Goal: Task Accomplishment & Management: Use online tool/utility

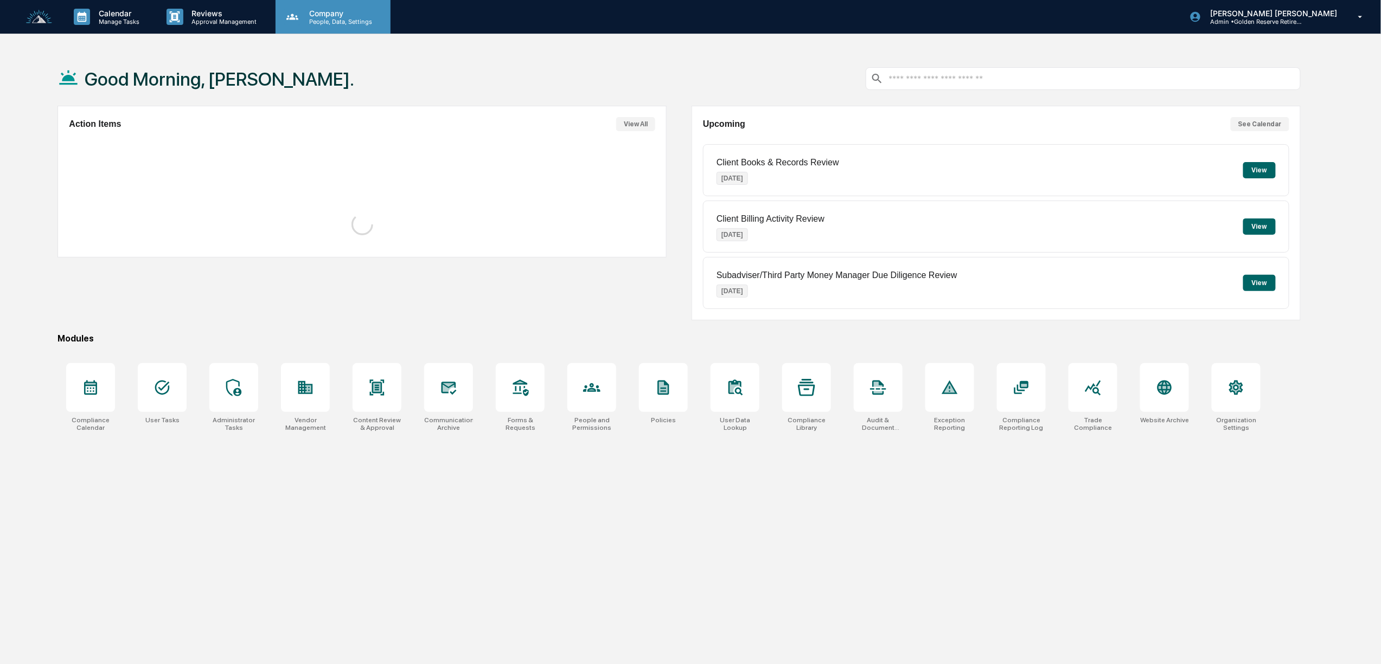
click at [332, 18] on p "People, Data, Settings" at bounding box center [338, 22] width 77 height 8
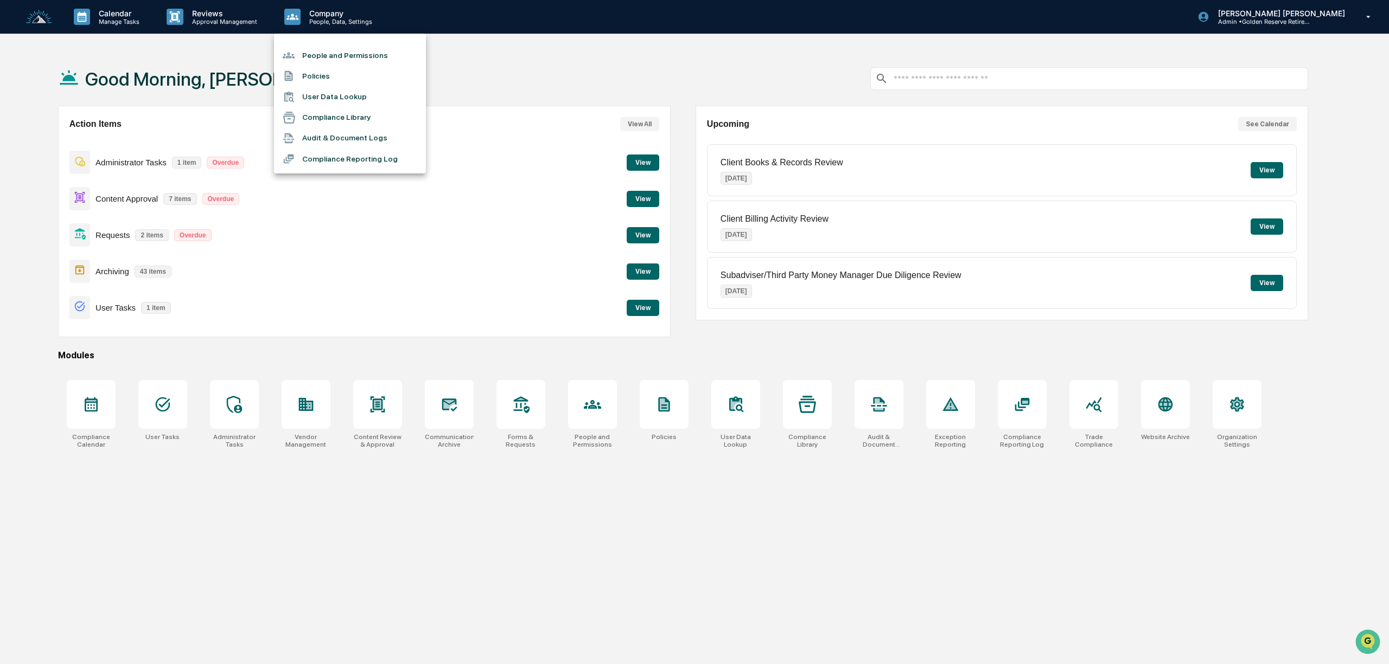
click at [355, 133] on li "Audit & Document Logs" at bounding box center [350, 138] width 152 height 21
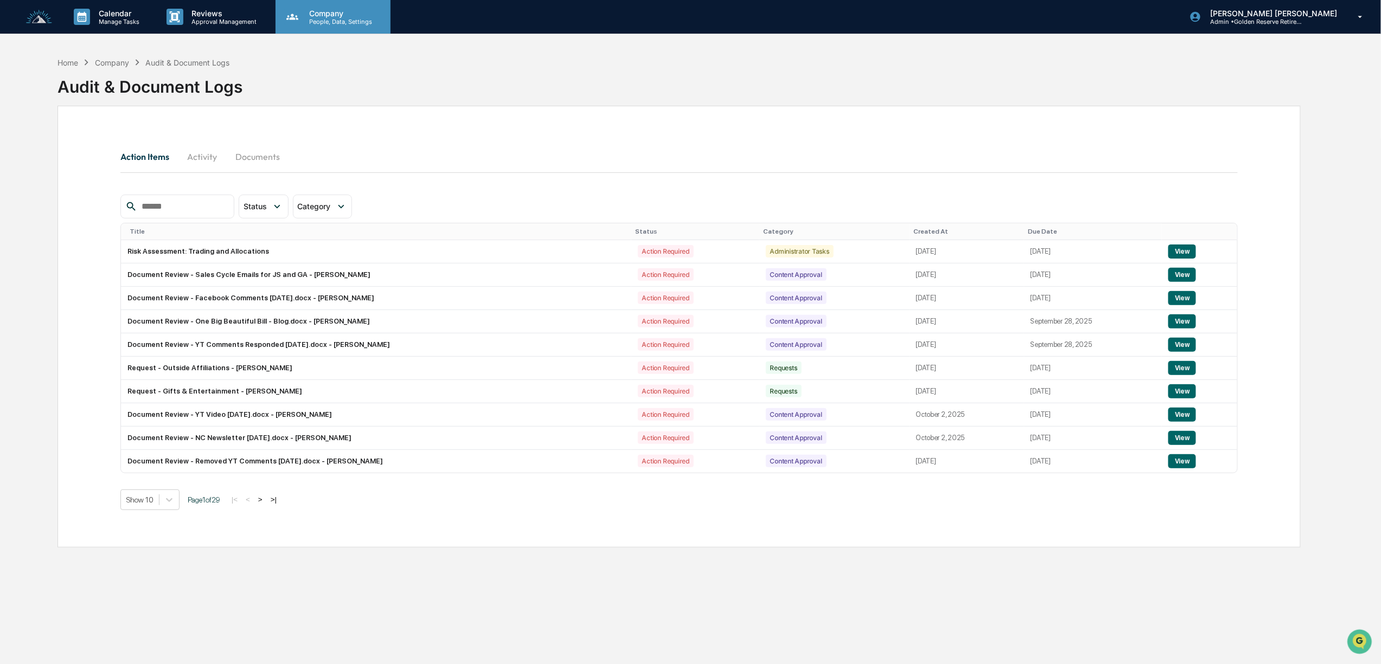
click at [332, 5] on div "Company People, Data, Settings" at bounding box center [333, 17] width 115 height 34
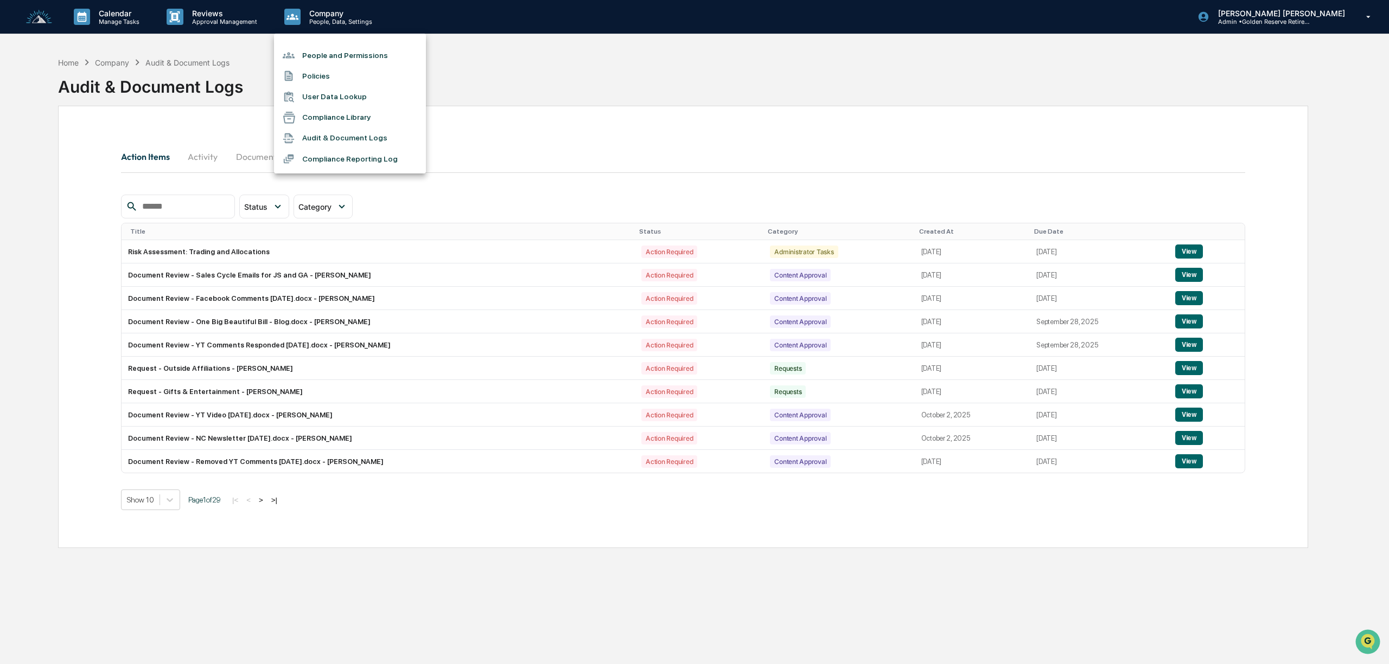
click at [348, 113] on li "Compliance Library" at bounding box center [350, 117] width 152 height 21
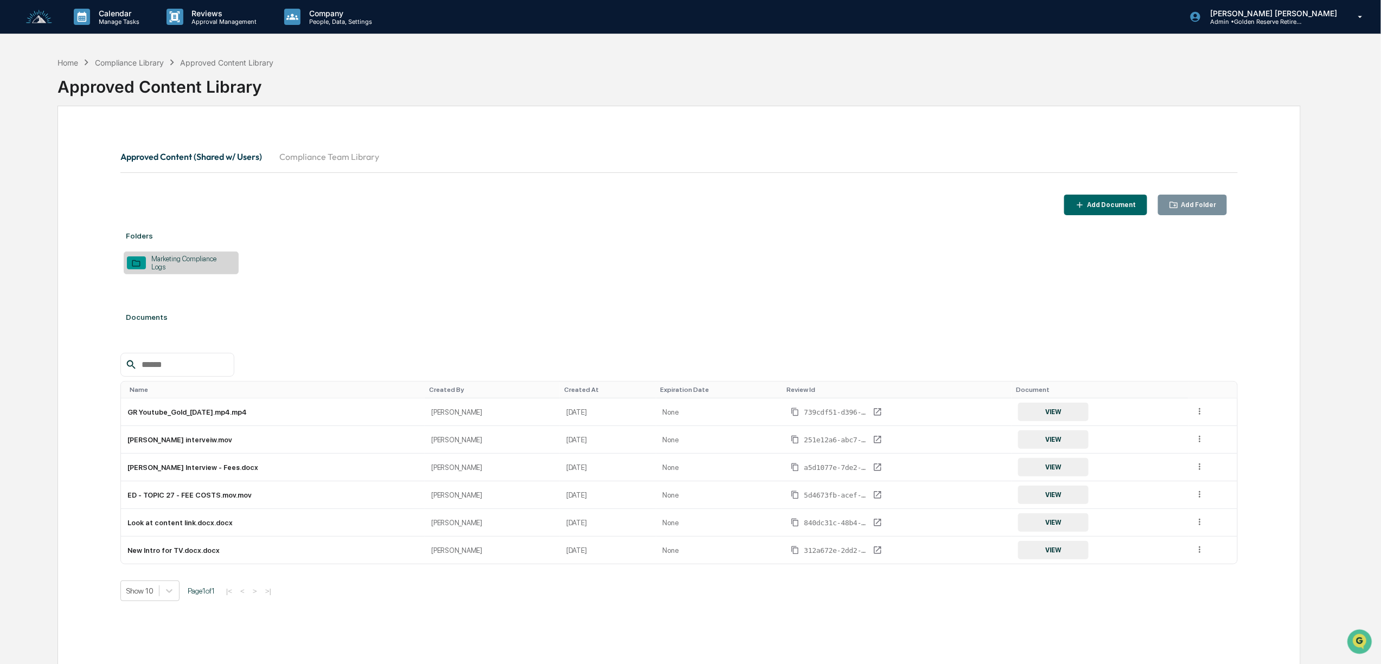
click at [202, 265] on div "Marketing Compliance Logs" at bounding box center [190, 263] width 89 height 16
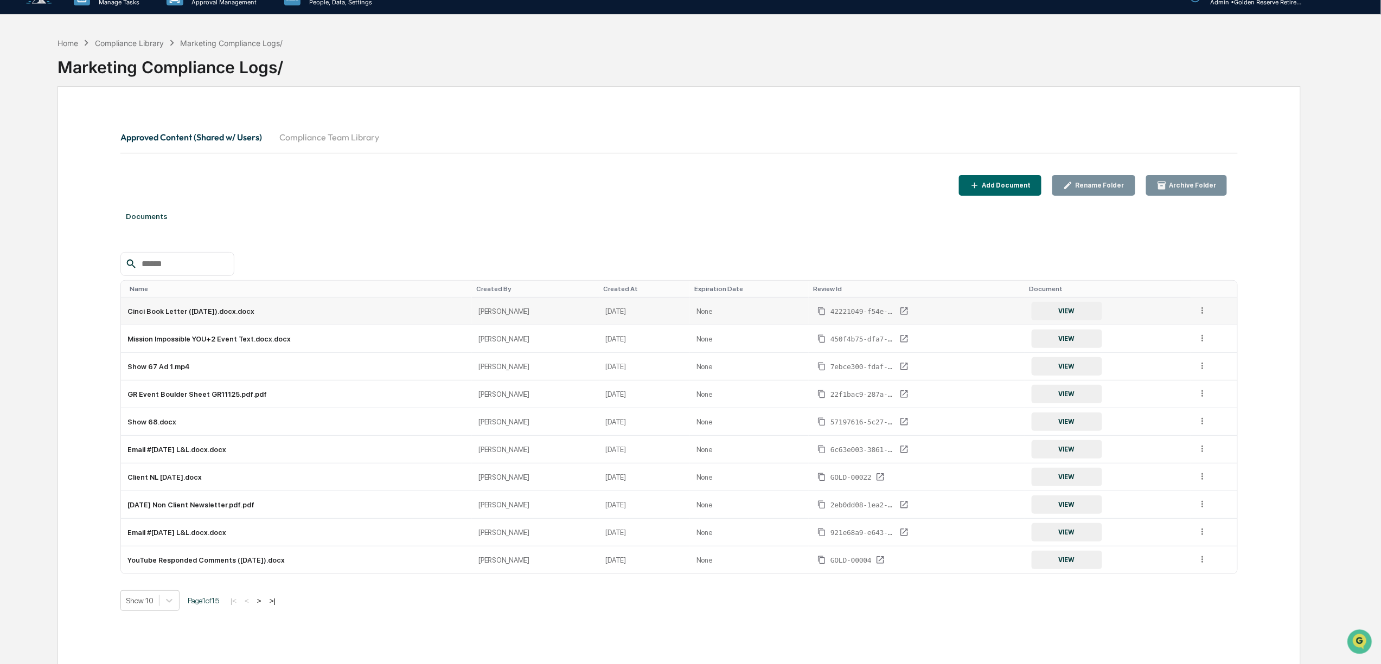
scroll to position [52, 0]
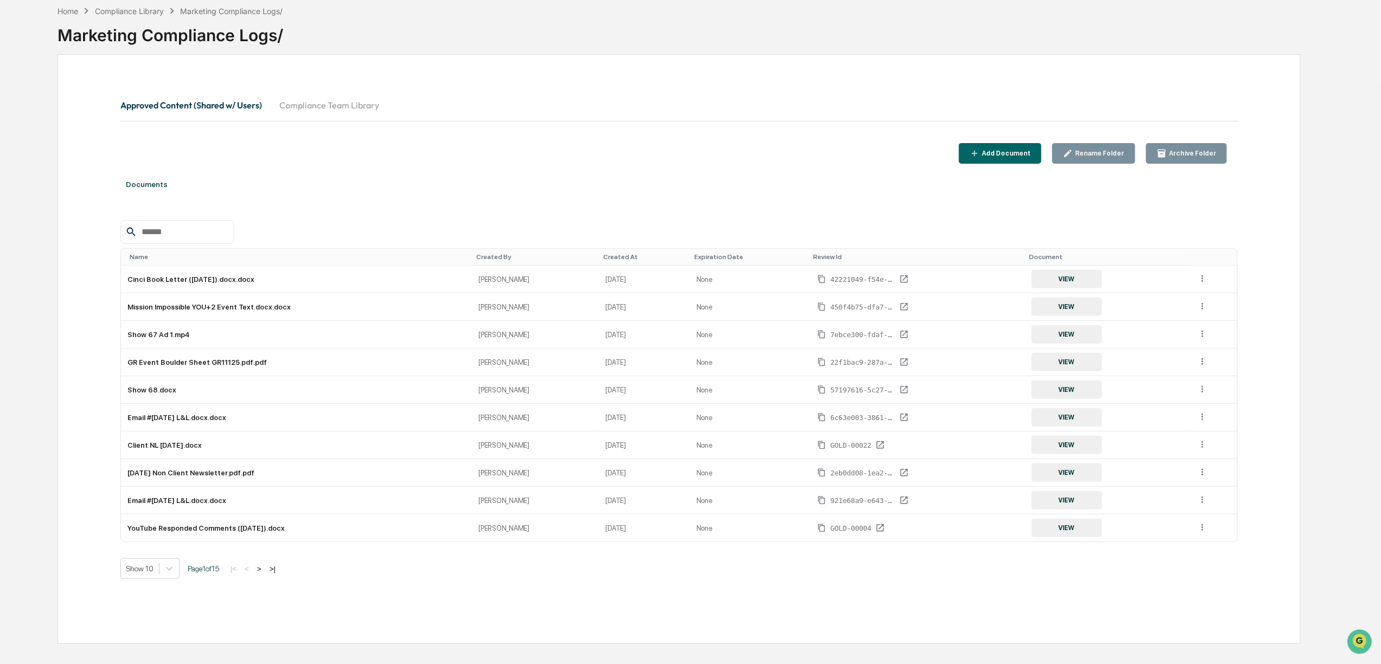
click at [265, 574] on button ">" at bounding box center [259, 569] width 11 height 9
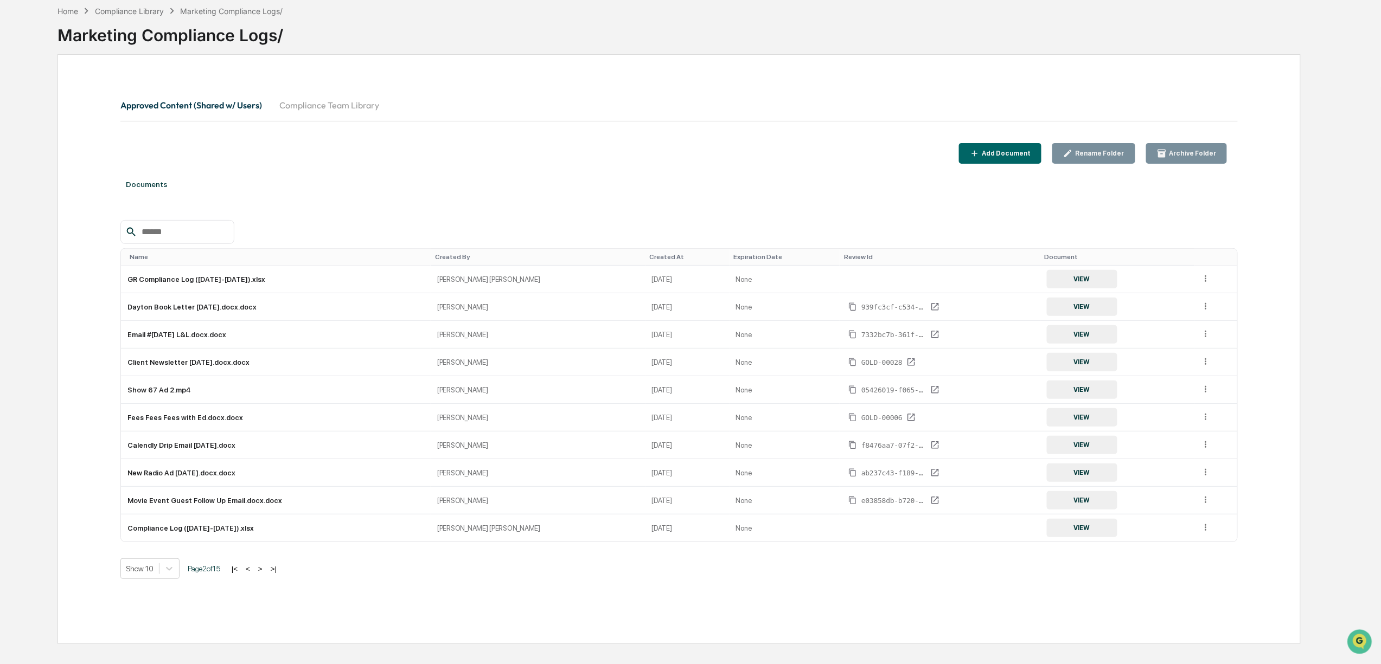
click at [265, 572] on button ">" at bounding box center [260, 569] width 11 height 9
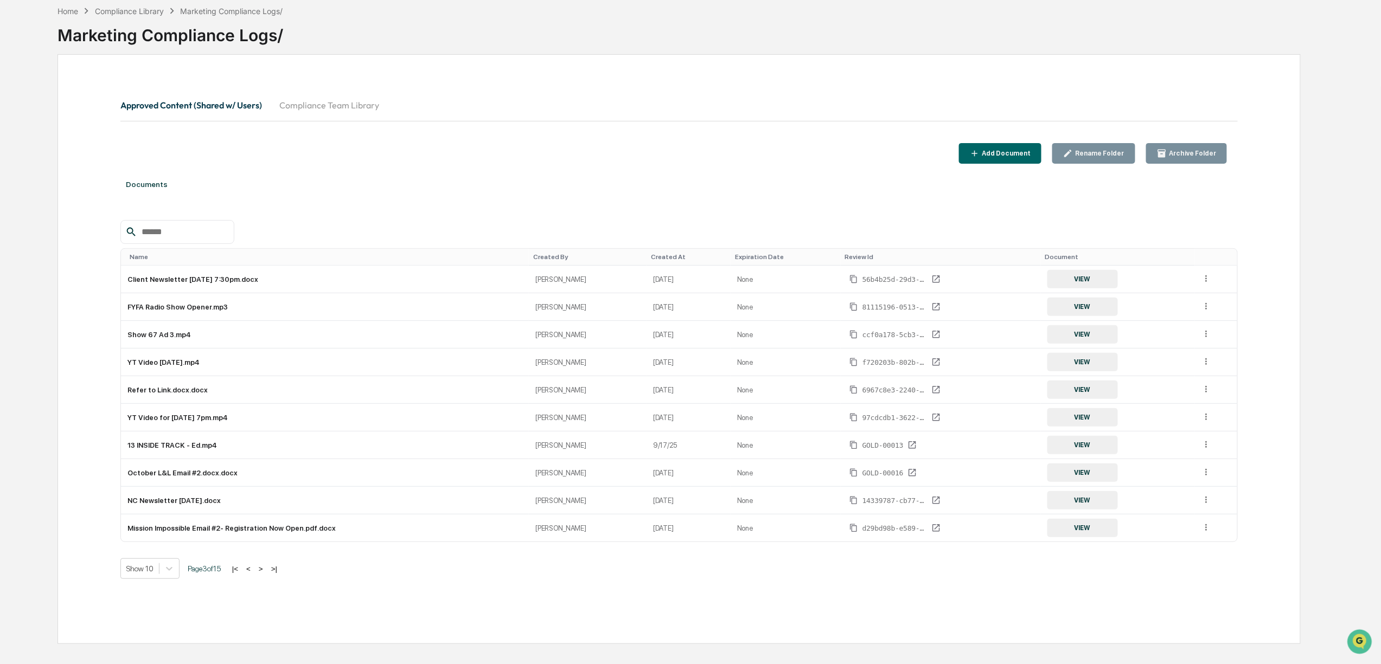
click at [266, 574] on button ">" at bounding box center [260, 569] width 11 height 9
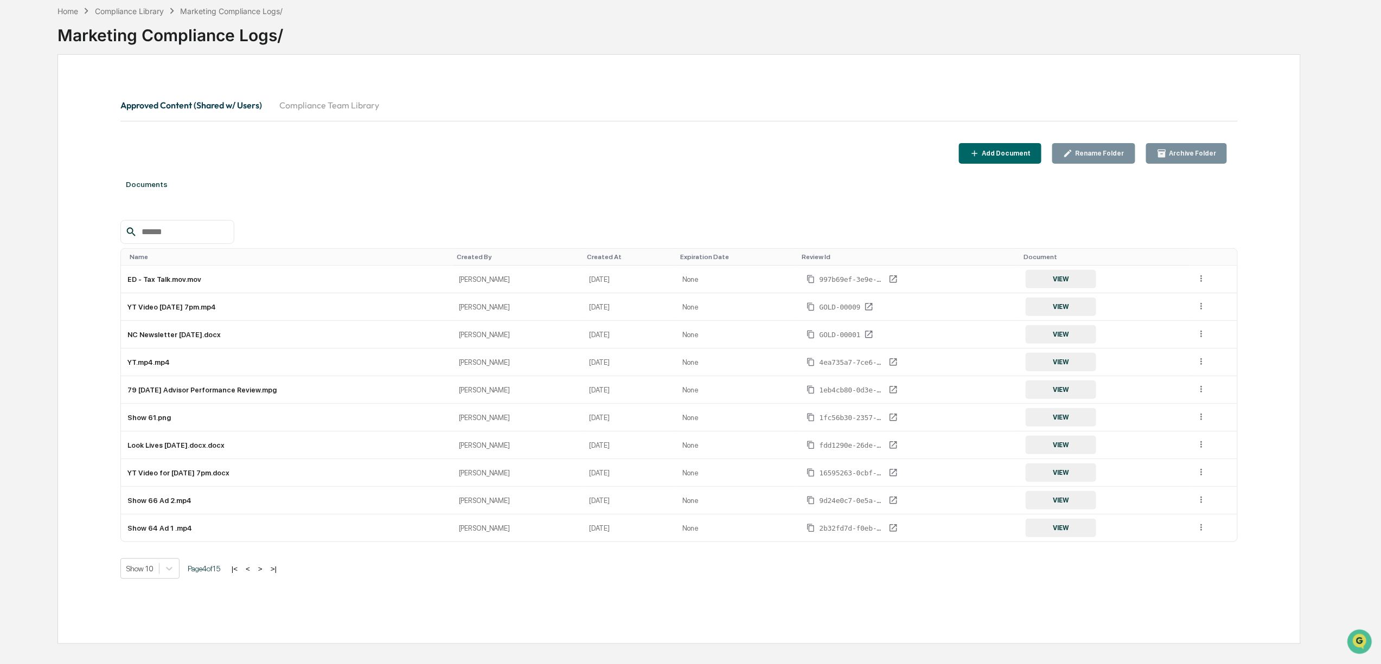
click at [252, 574] on button "<" at bounding box center [247, 569] width 11 height 9
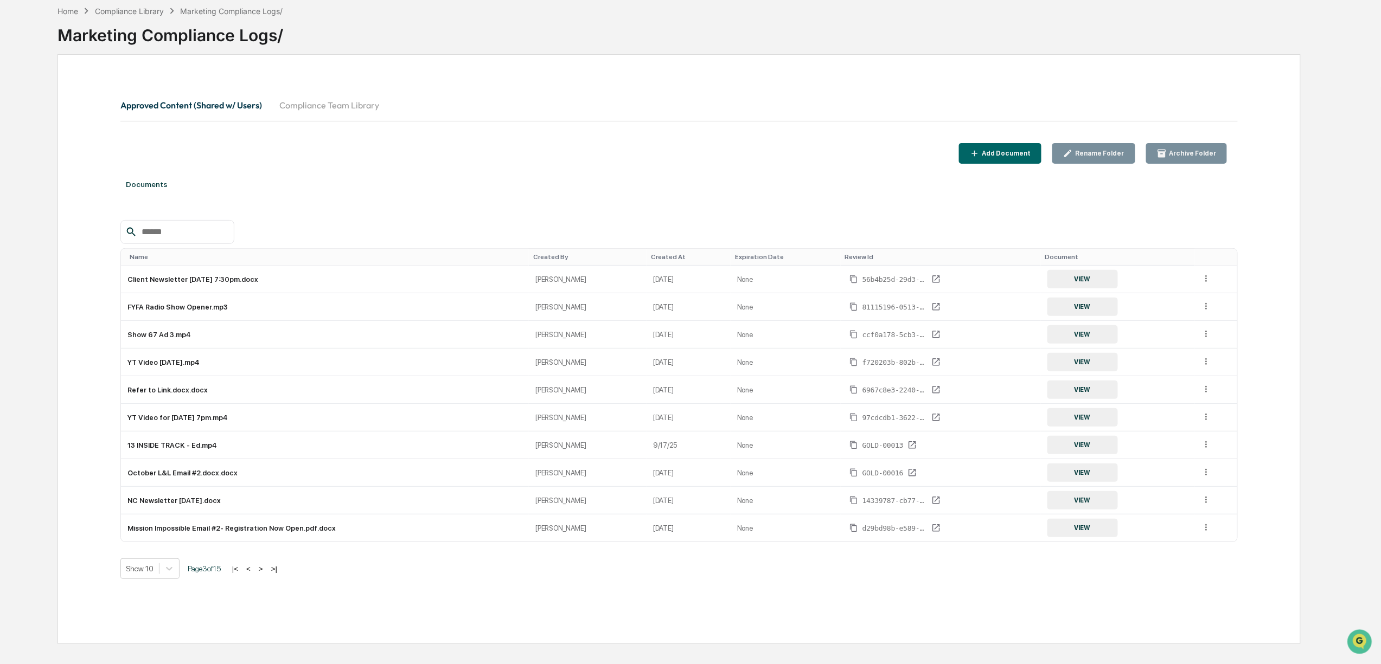
click at [252, 574] on button "<" at bounding box center [248, 569] width 11 height 9
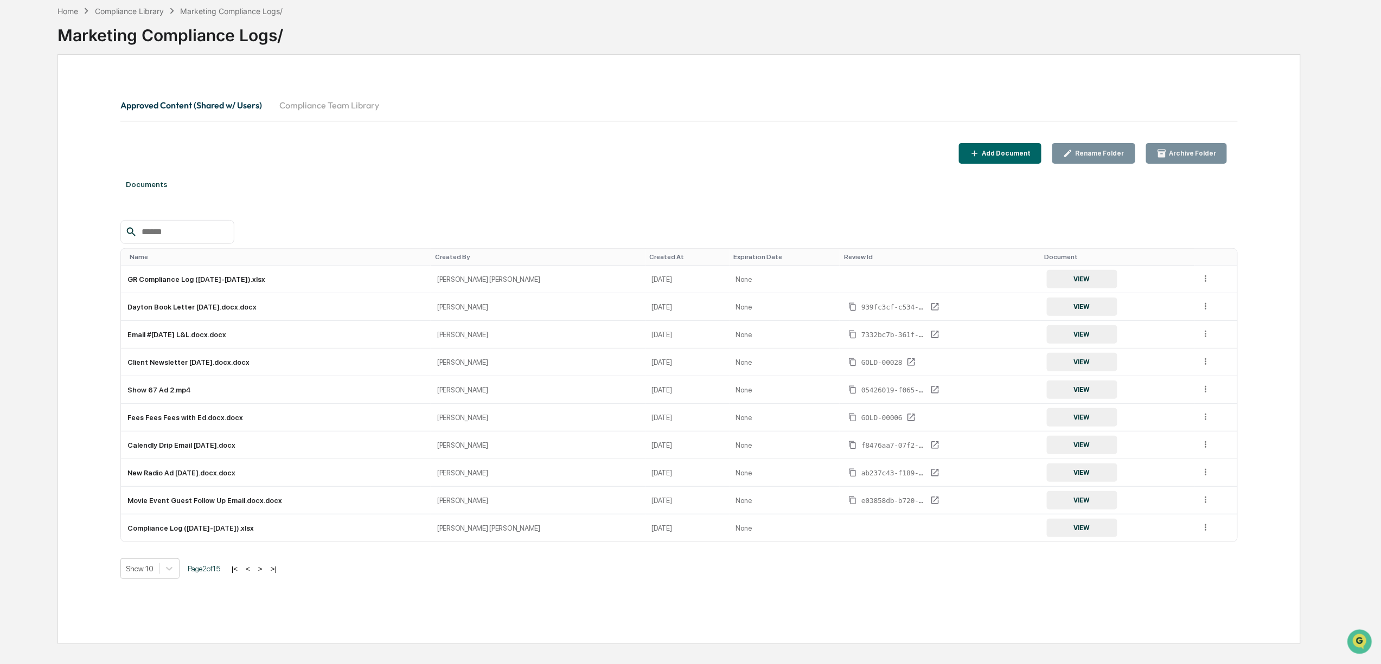
click at [252, 574] on button "<" at bounding box center [247, 569] width 11 height 9
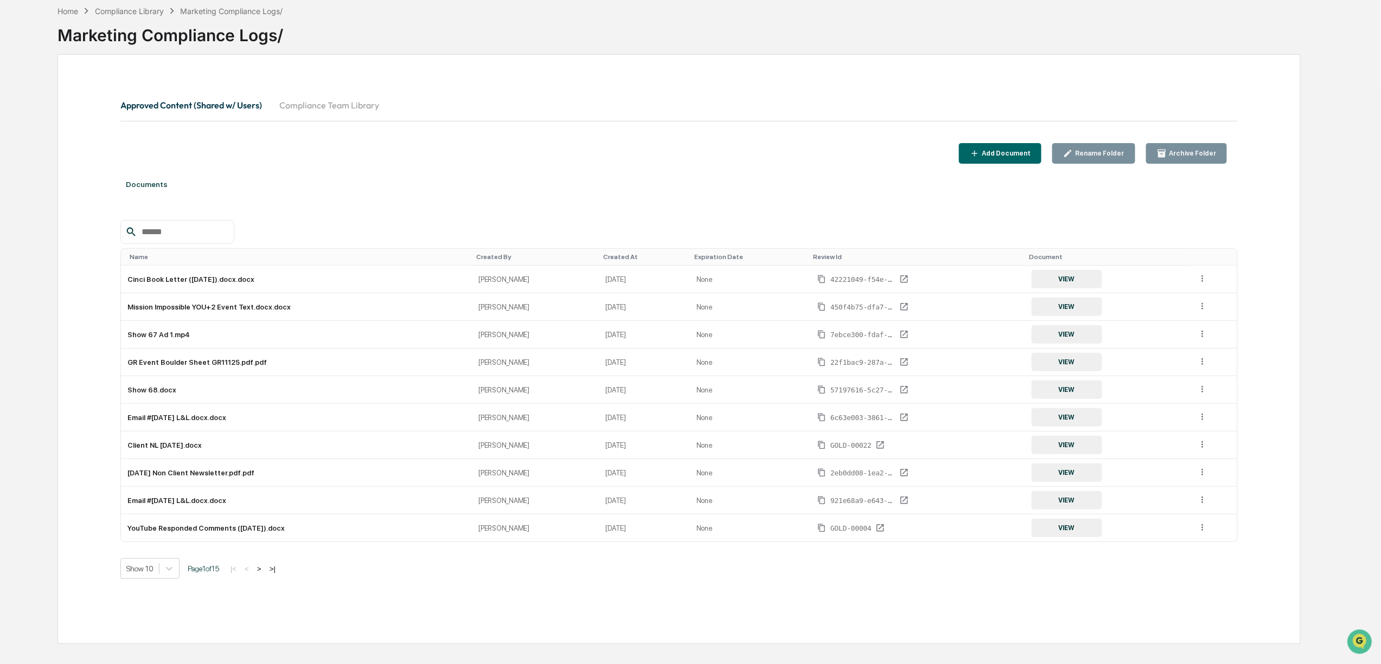
click at [265, 574] on button ">" at bounding box center [259, 569] width 11 height 9
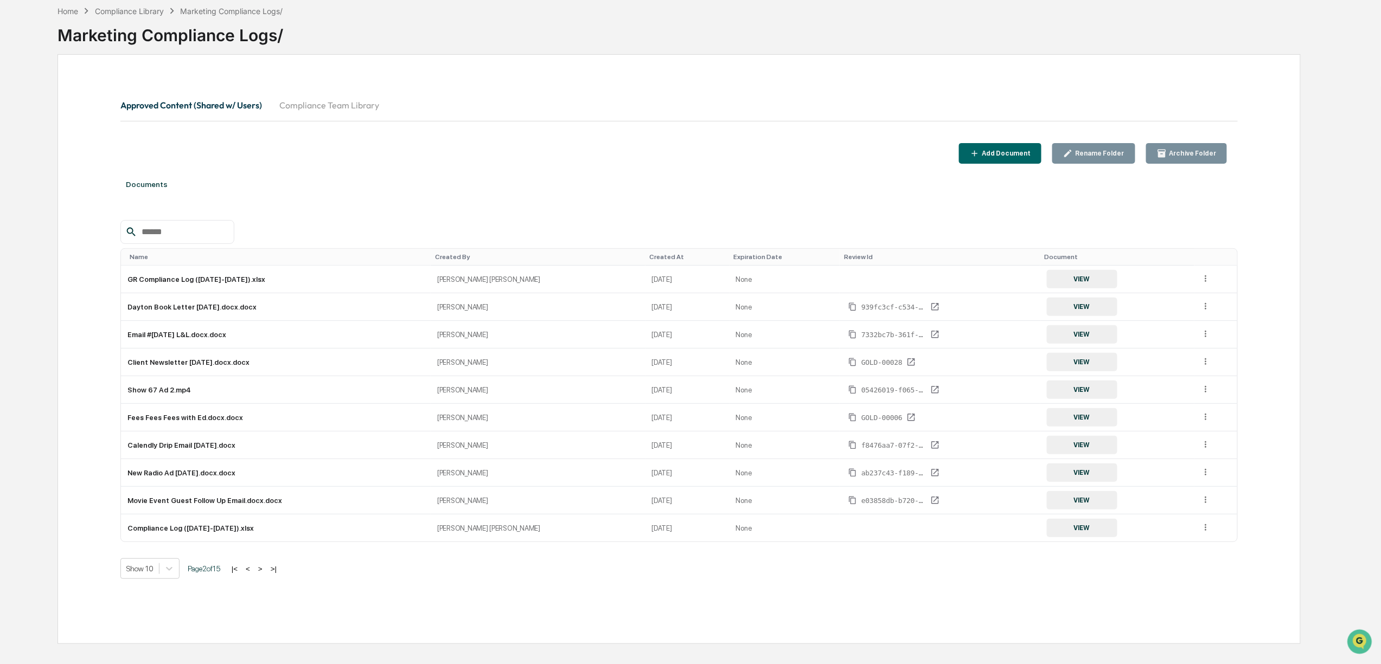
click at [266, 574] on button ">" at bounding box center [260, 569] width 11 height 9
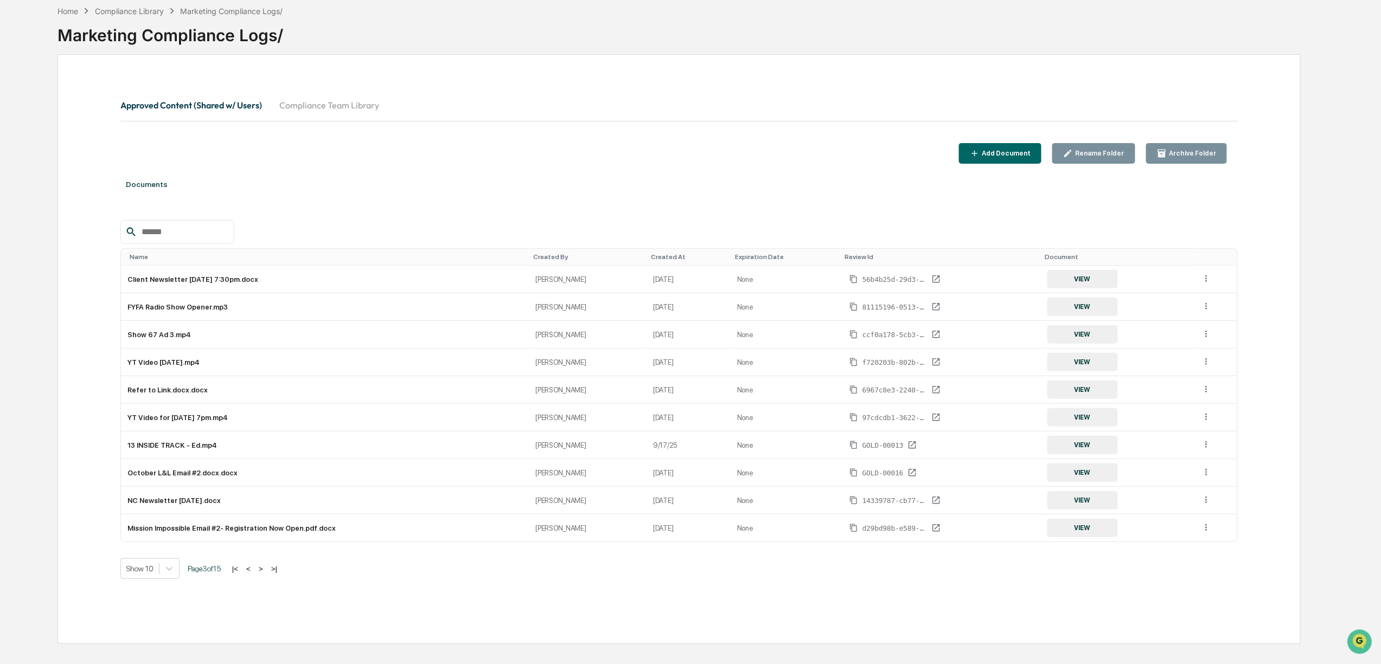
click at [266, 574] on button ">" at bounding box center [260, 569] width 11 height 9
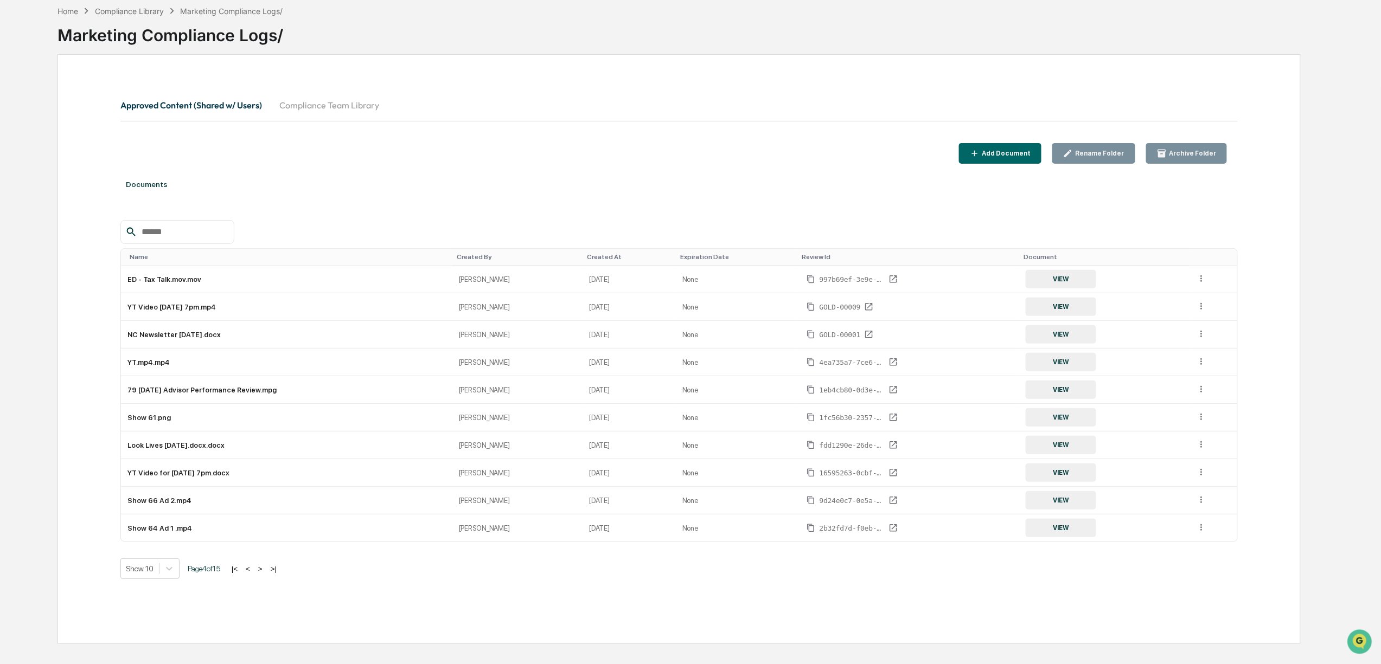
click at [253, 574] on button "<" at bounding box center [247, 569] width 11 height 9
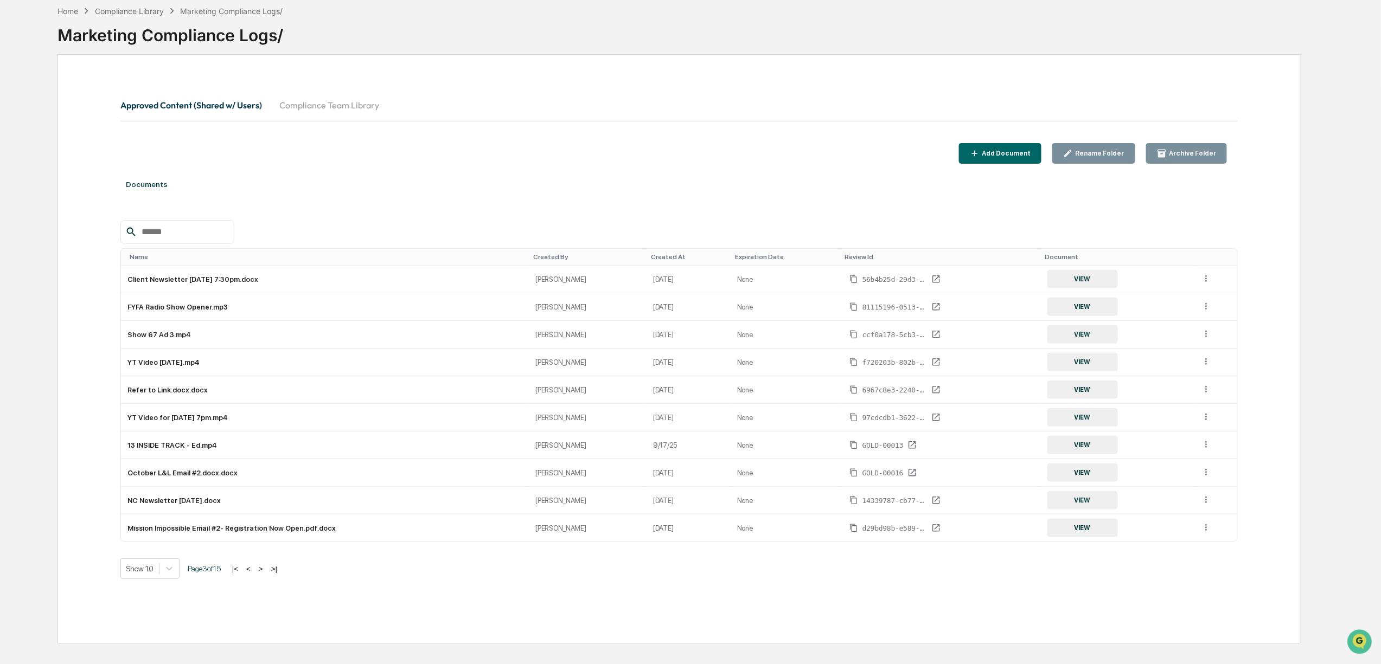
click at [254, 574] on button "<" at bounding box center [248, 569] width 11 height 9
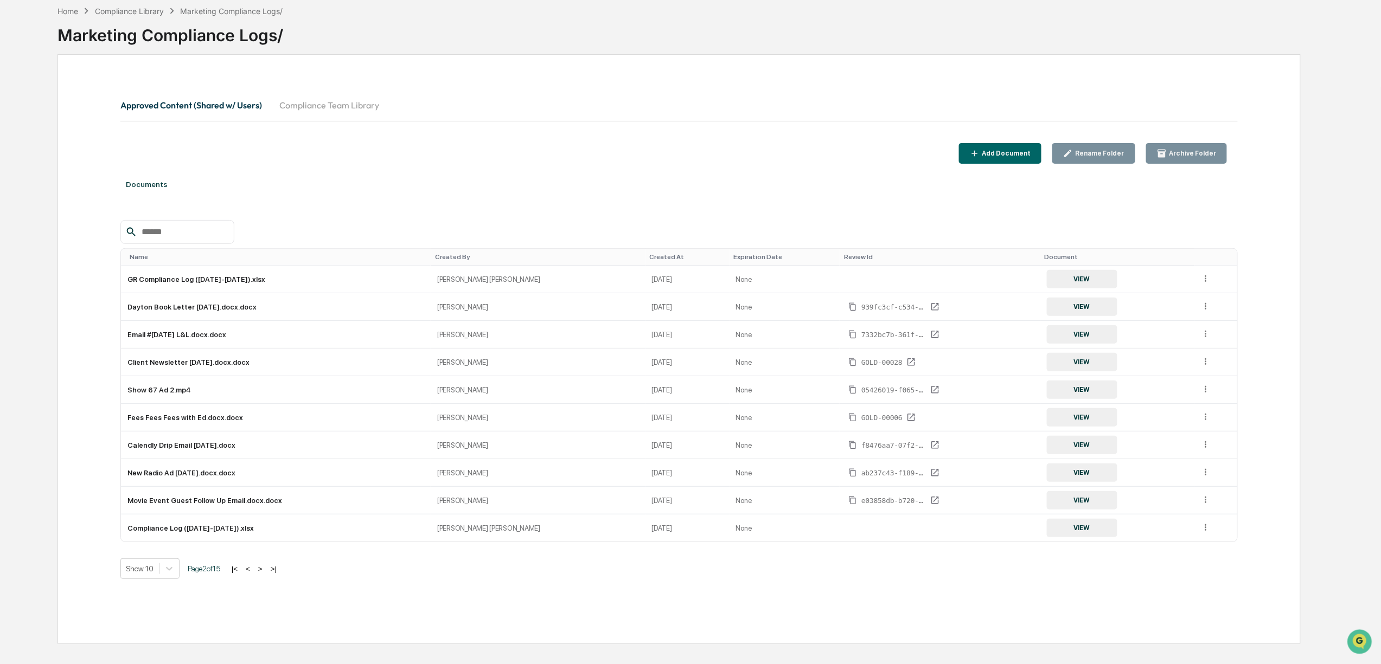
click at [253, 574] on button "<" at bounding box center [247, 569] width 11 height 9
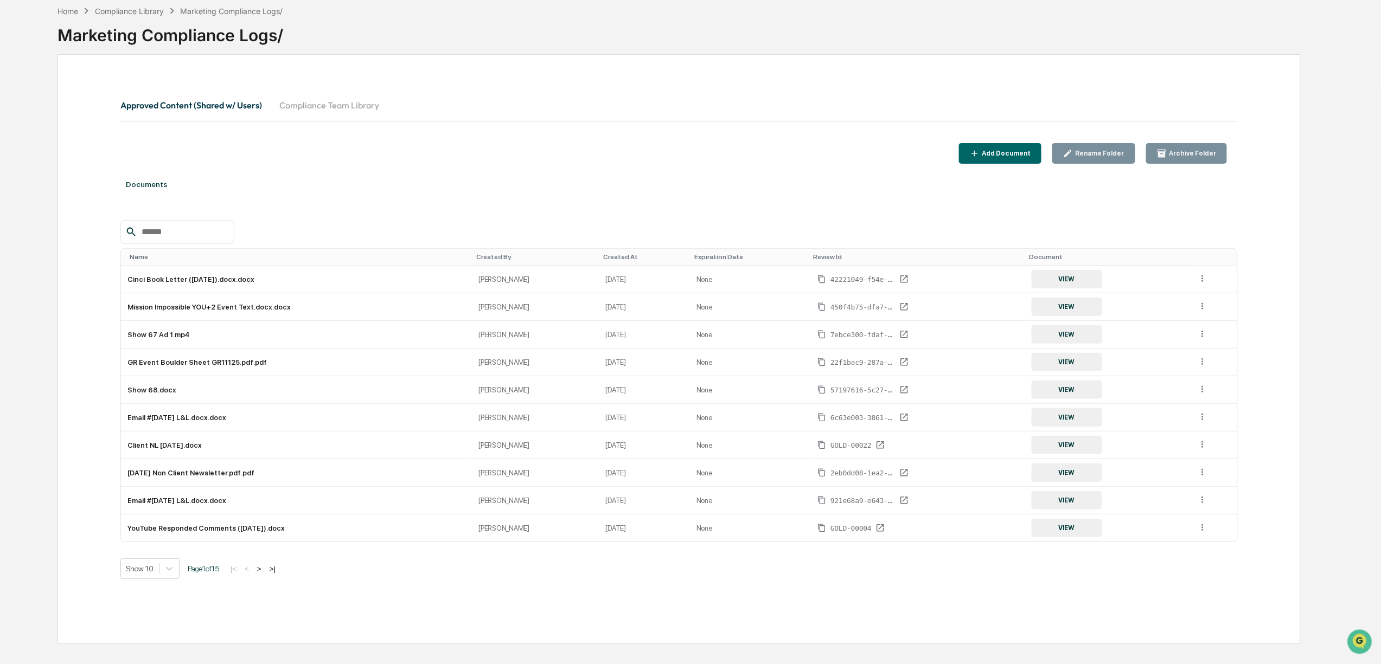
click at [263, 574] on button ">" at bounding box center [259, 569] width 11 height 9
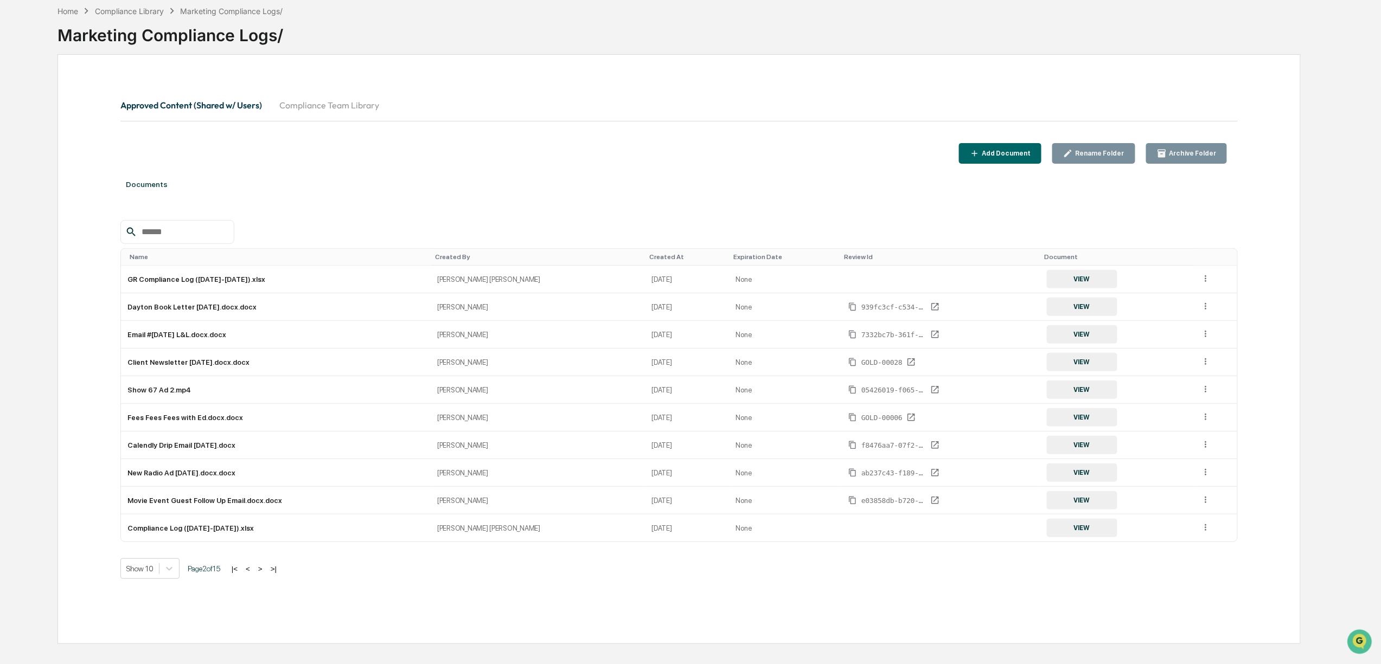
click at [200, 235] on input "text" at bounding box center [183, 232] width 92 height 14
click at [169, 238] on input "text" at bounding box center [183, 232] width 92 height 14
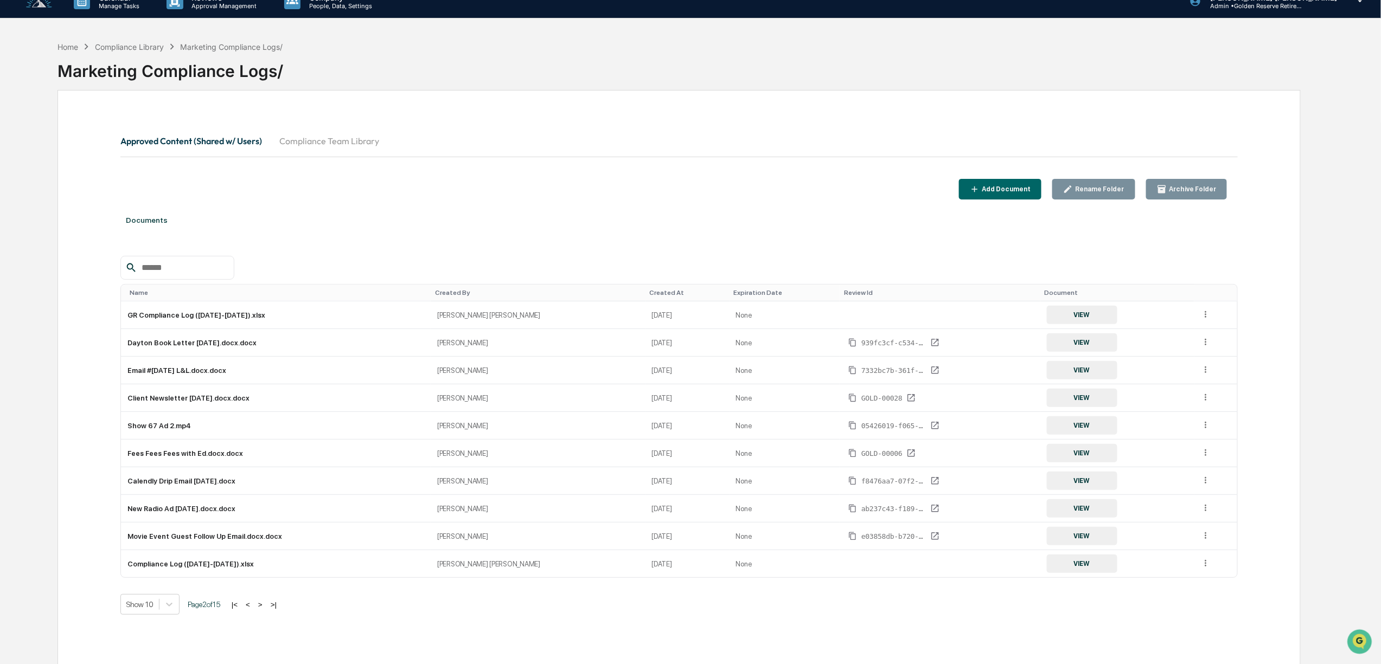
scroll to position [0, 0]
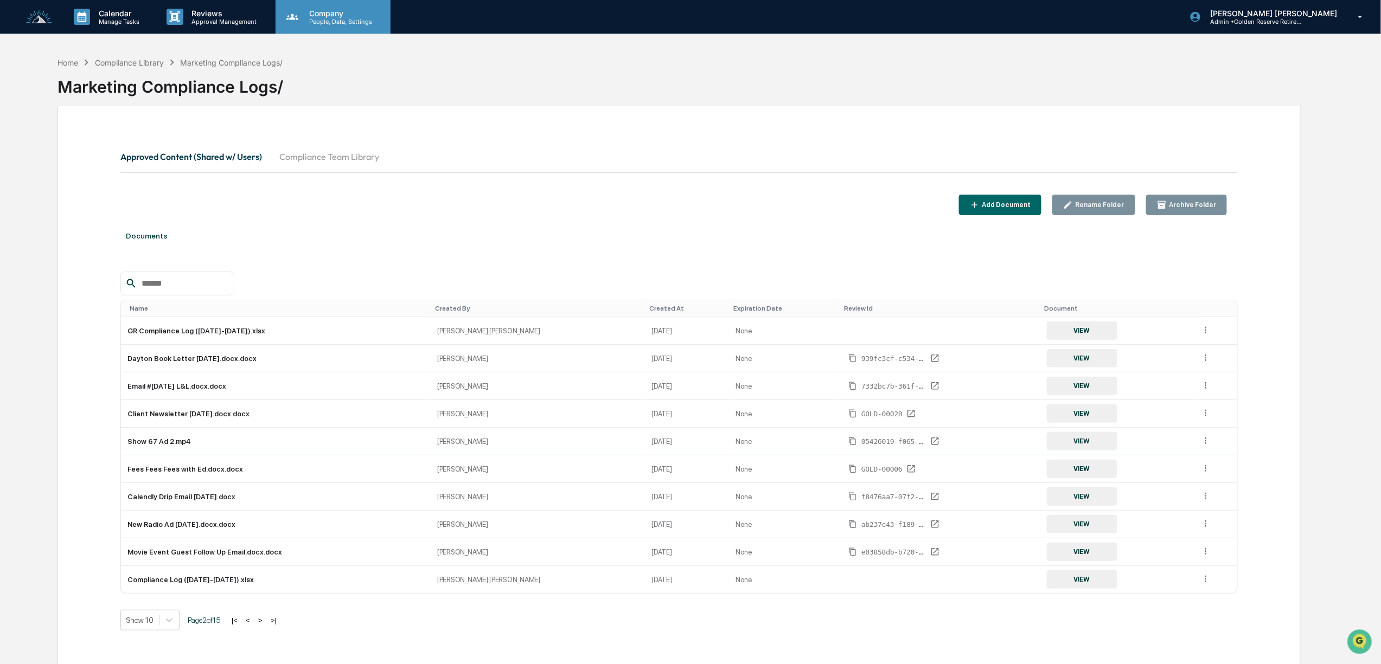
click at [306, 18] on p "People, Data, Settings" at bounding box center [338, 22] width 77 height 8
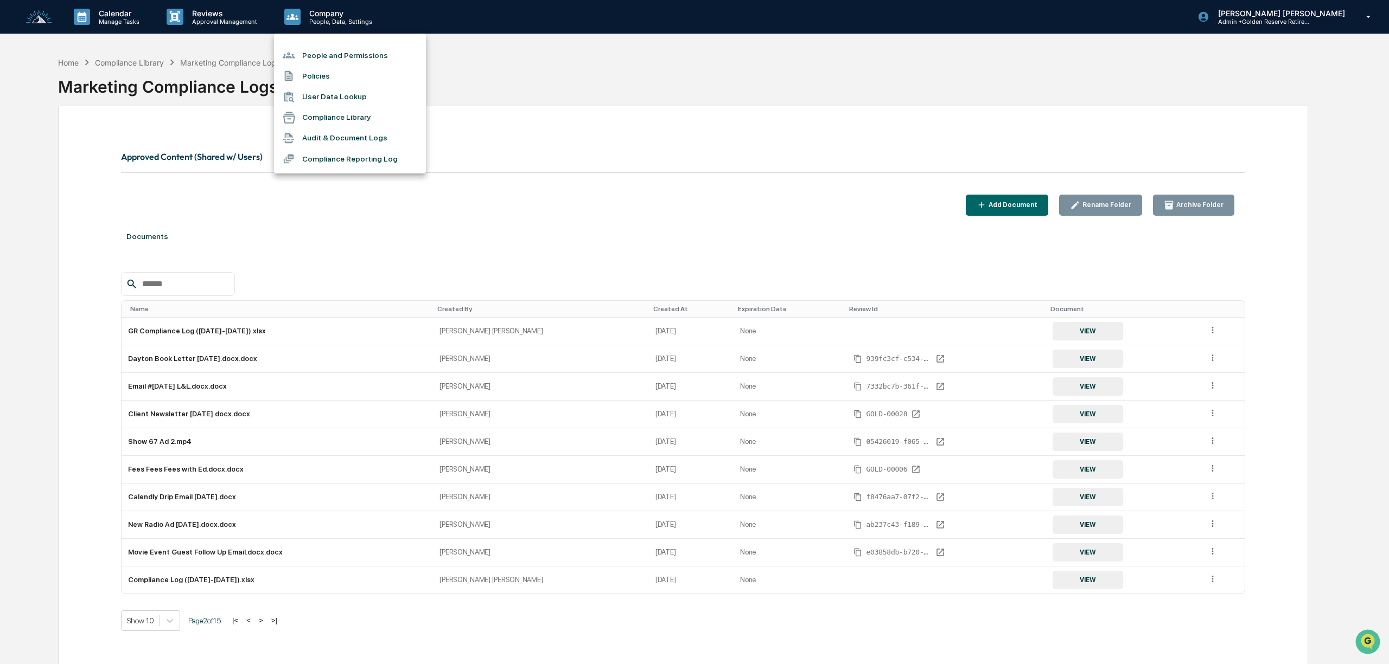
click at [228, 18] on div at bounding box center [694, 332] width 1389 height 664
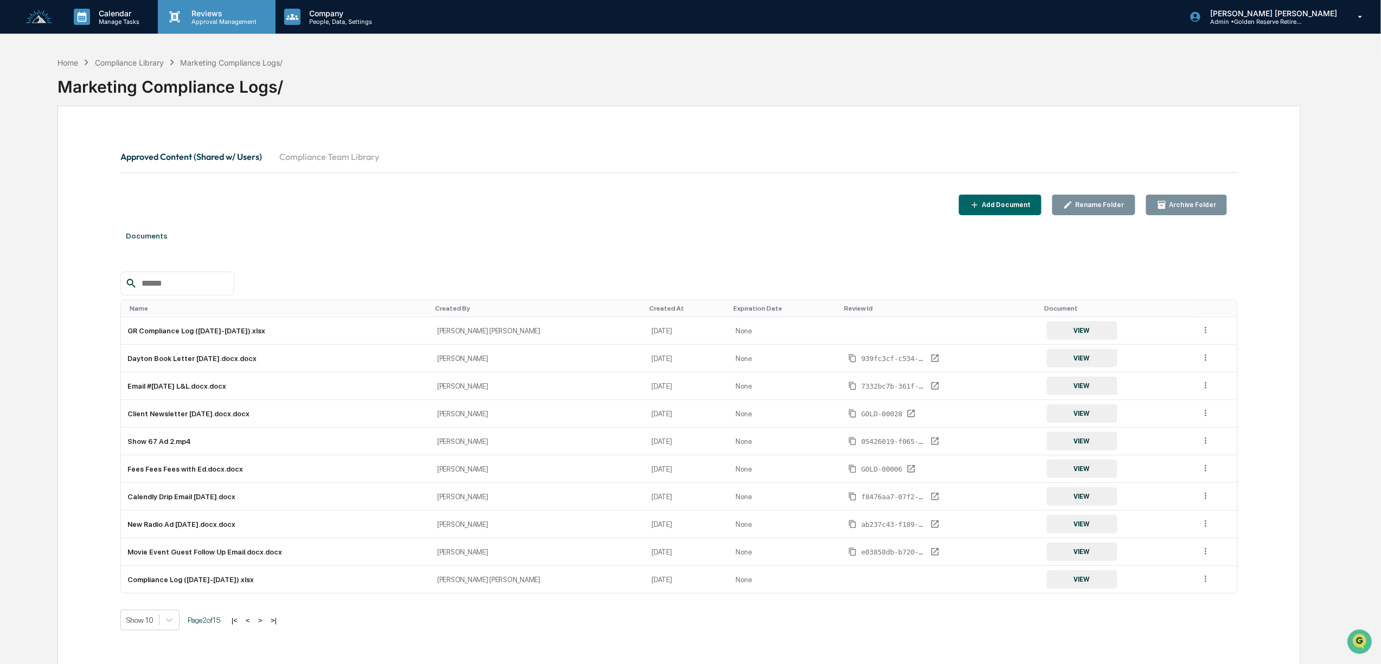
click at [210, 15] on p "Reviews" at bounding box center [222, 13] width 79 height 9
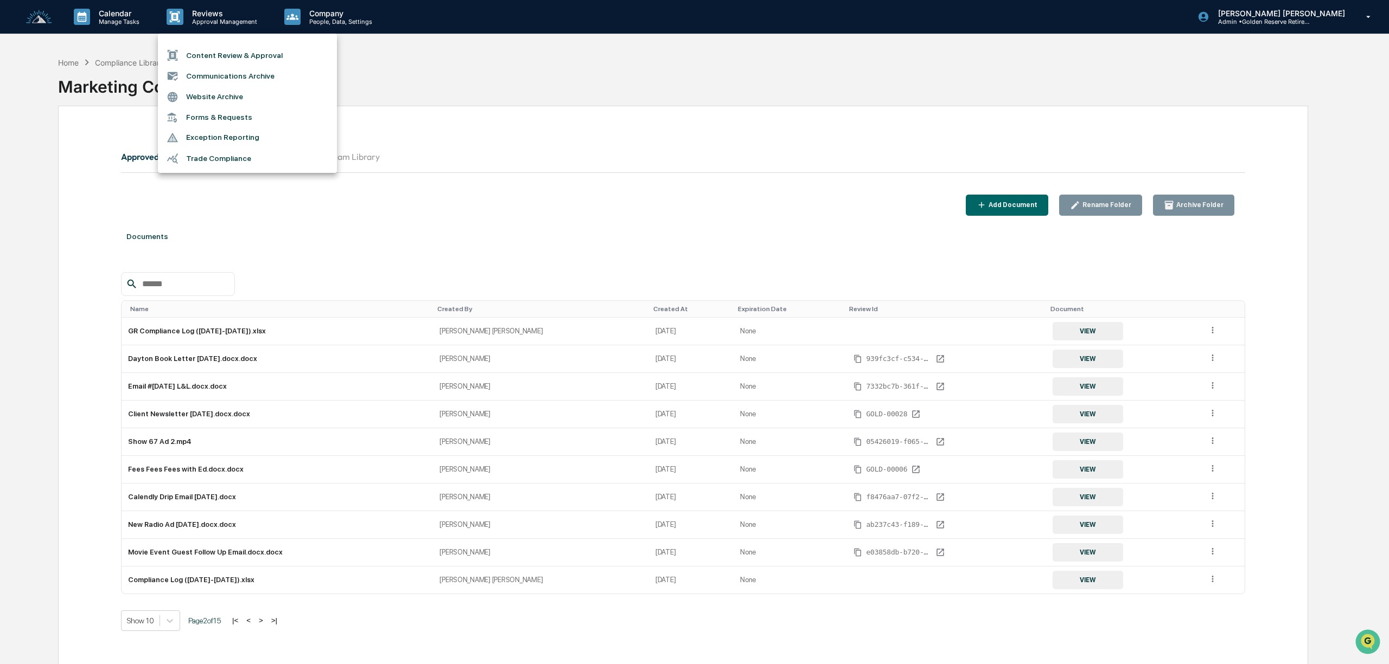
click at [110, 14] on div at bounding box center [694, 332] width 1389 height 664
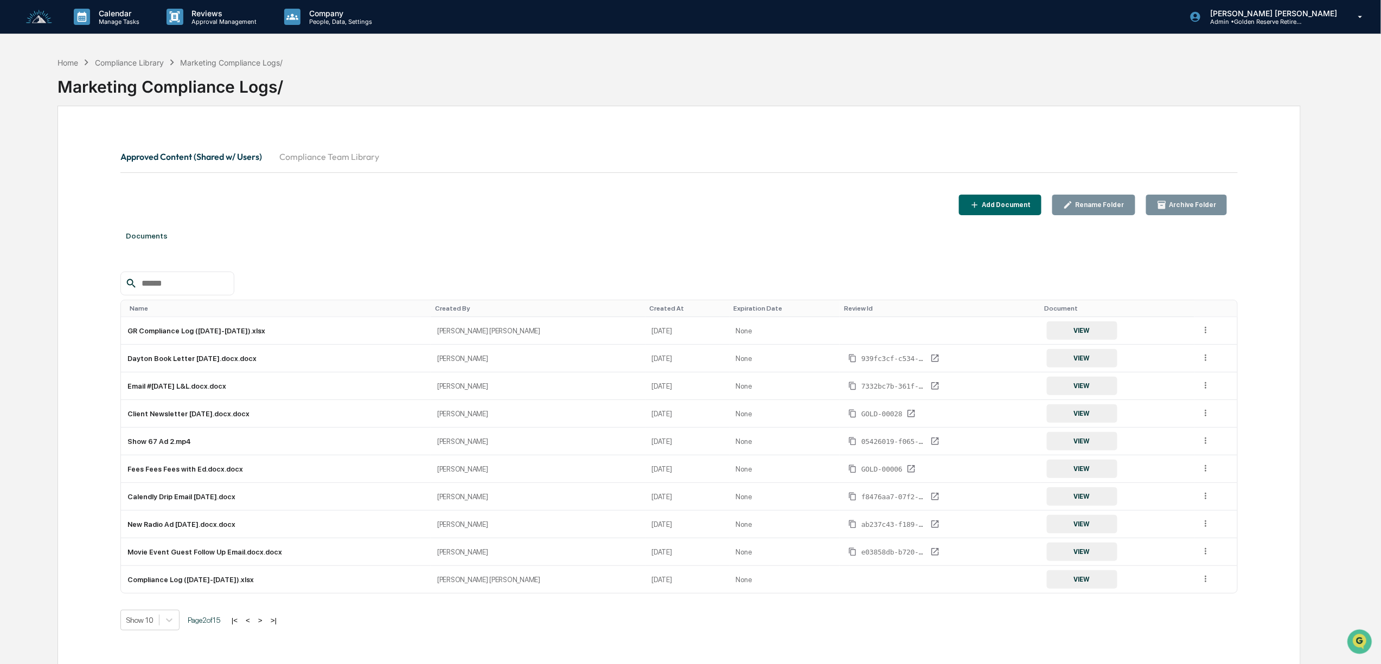
click at [107, 20] on p "Manage Tasks" at bounding box center [117, 22] width 55 height 8
click at [651, 137] on div at bounding box center [694, 332] width 1389 height 664
click at [123, 18] on p "Manage Tasks" at bounding box center [117, 22] width 55 height 8
click at [324, 22] on div at bounding box center [694, 332] width 1389 height 664
click at [337, 16] on p "Company" at bounding box center [338, 13] width 77 height 9
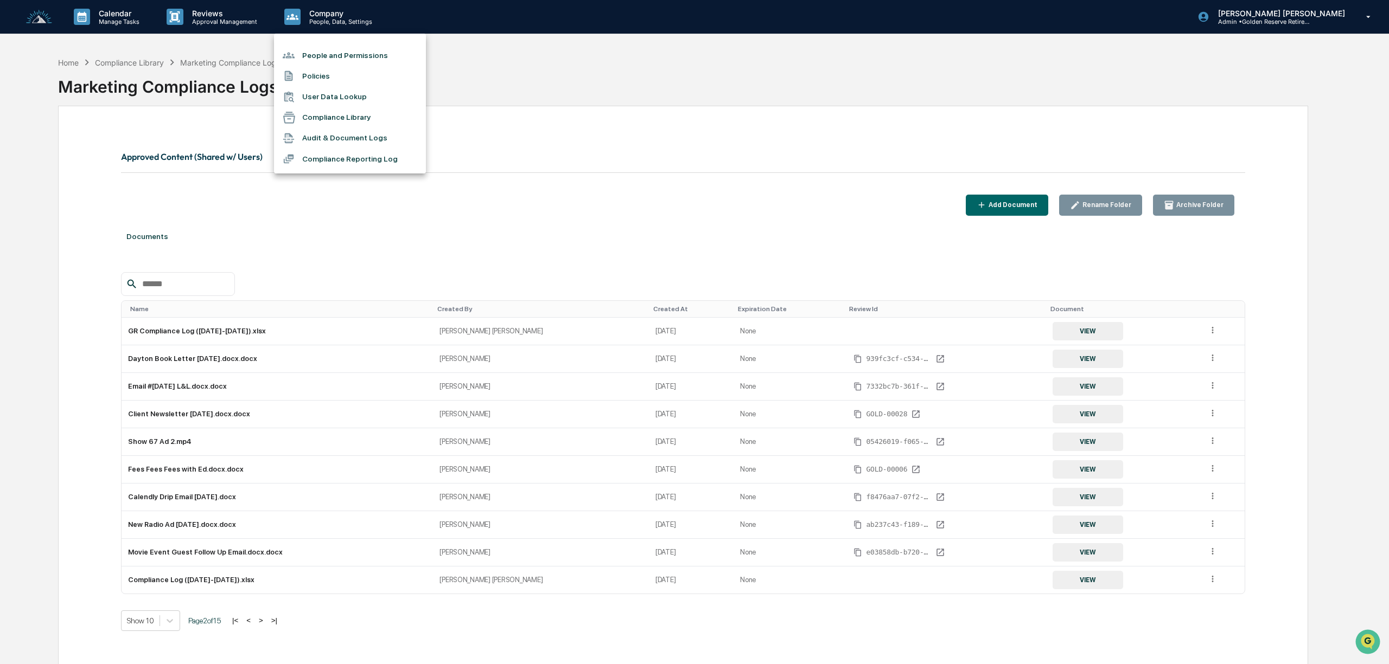
click at [112, 15] on div at bounding box center [694, 332] width 1389 height 664
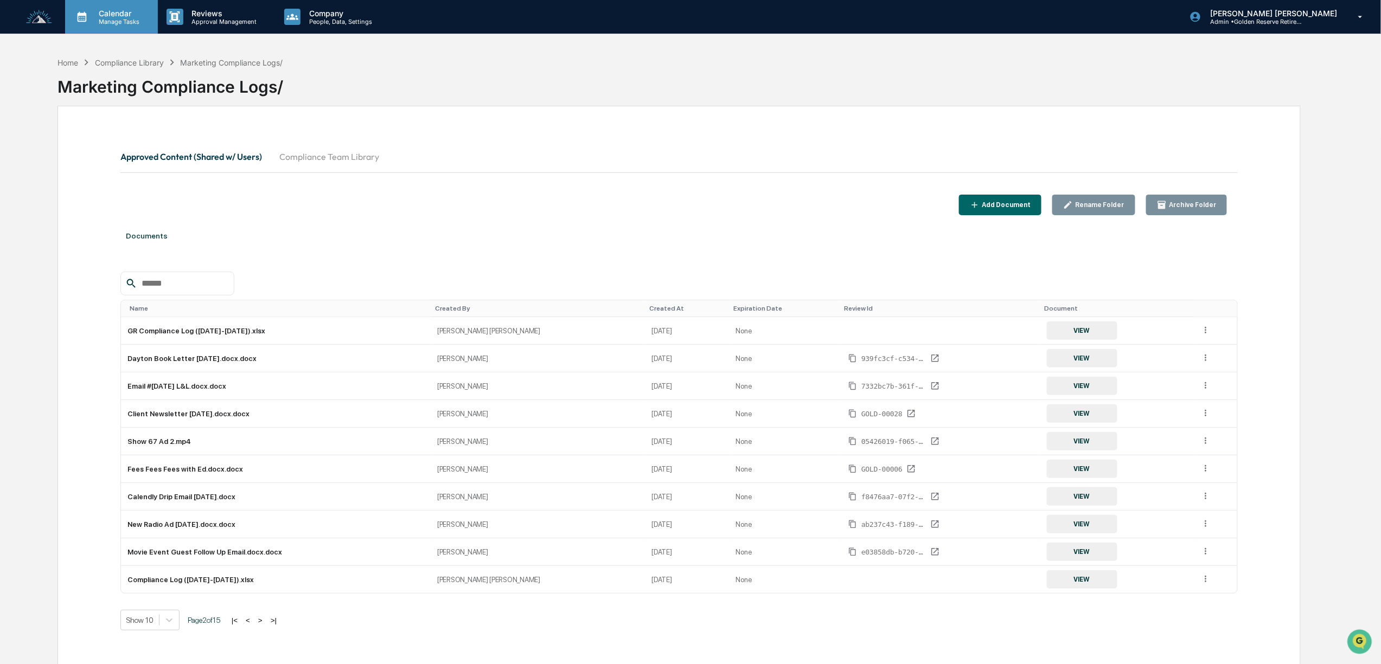
click at [112, 18] on p "Manage Tasks" at bounding box center [117, 22] width 55 height 8
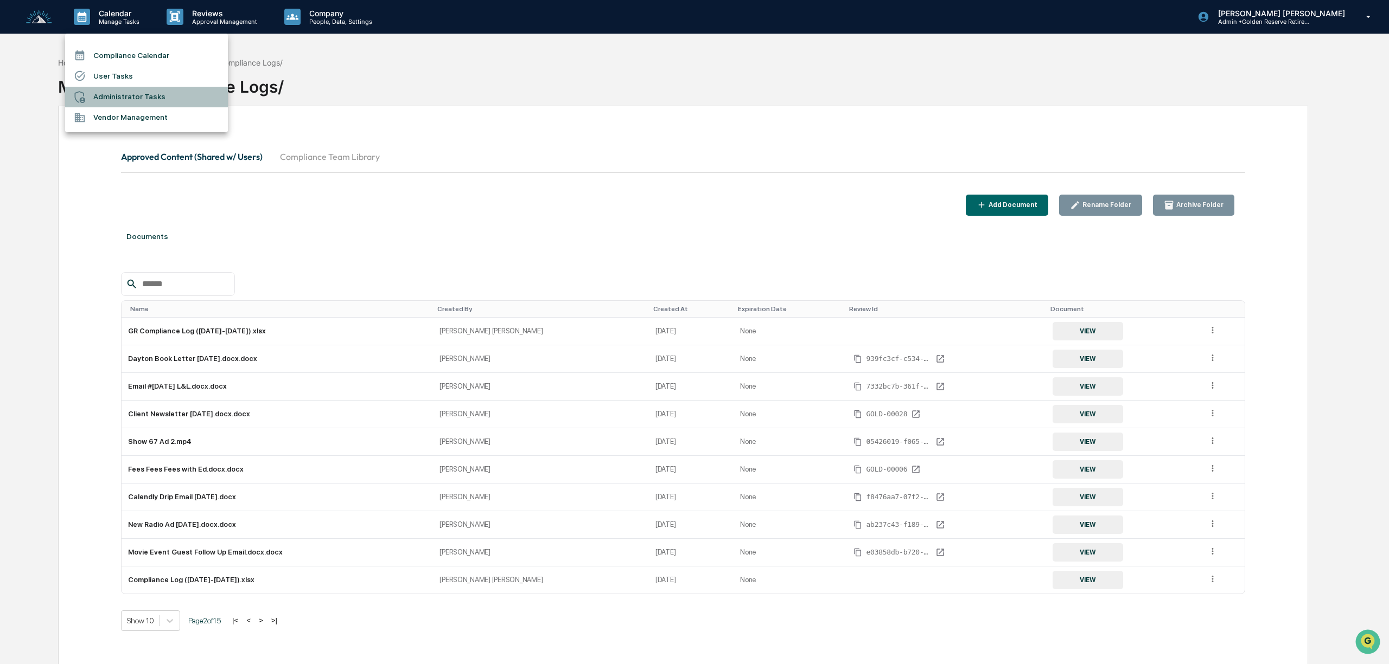
click at [126, 89] on li "Administrator Tasks" at bounding box center [146, 97] width 163 height 21
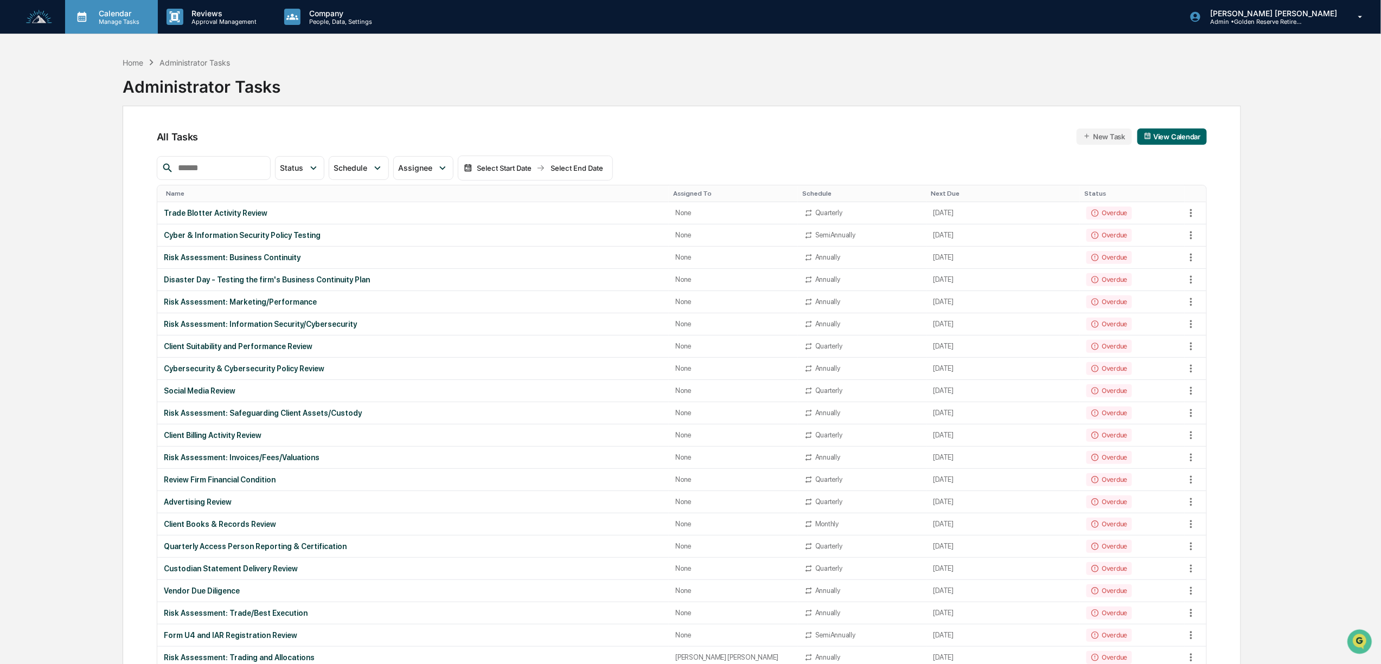
click at [107, 15] on p "Calendar" at bounding box center [117, 13] width 55 height 9
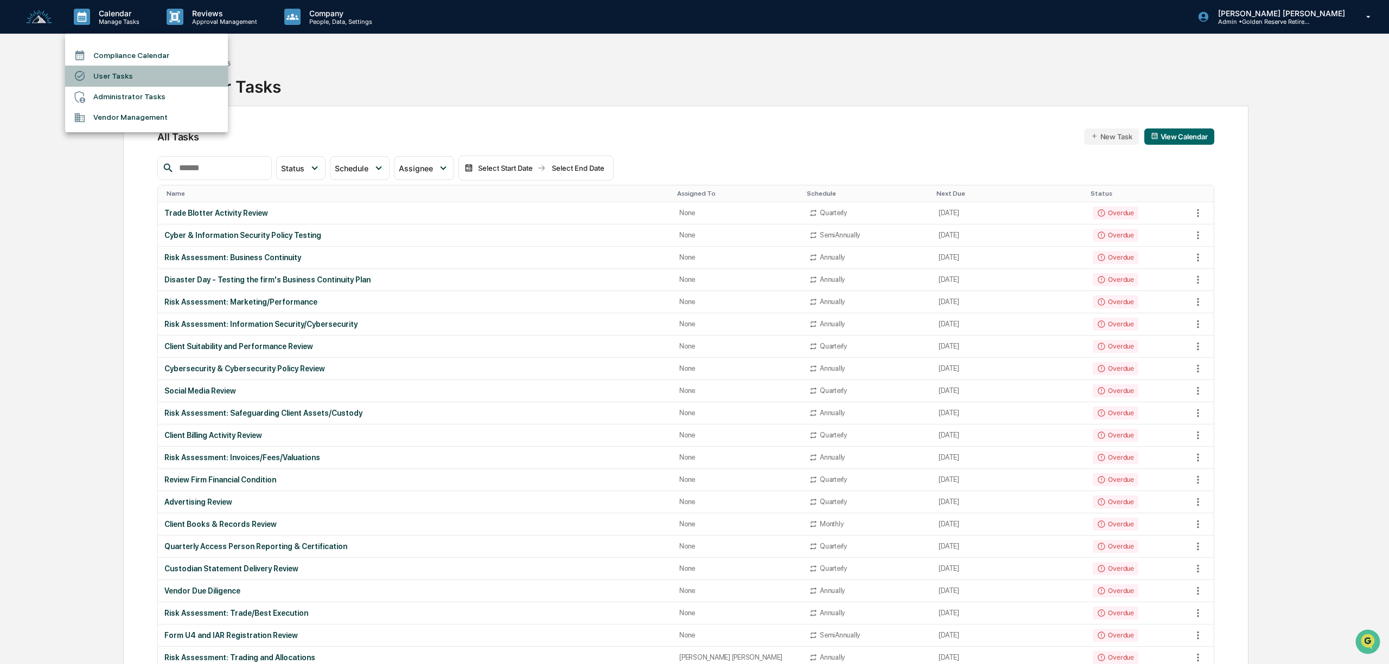
click at [121, 71] on li "User Tasks" at bounding box center [146, 76] width 163 height 21
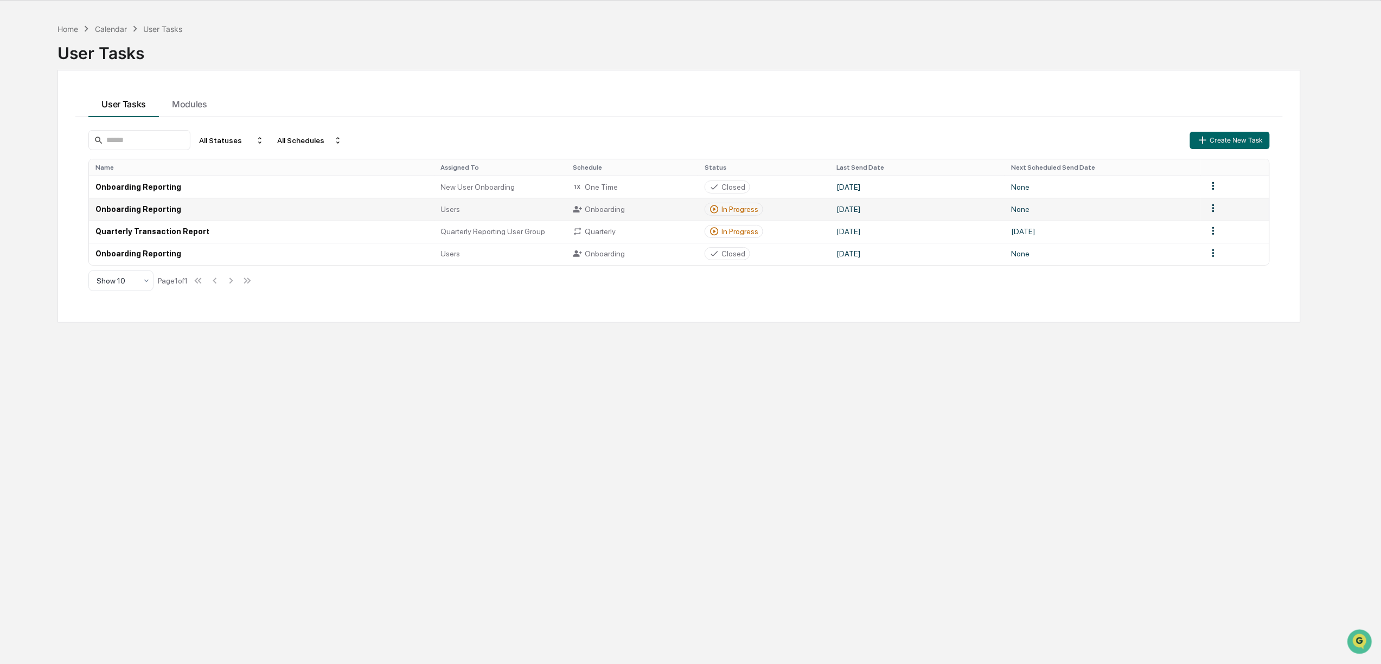
scroll to position [52, 0]
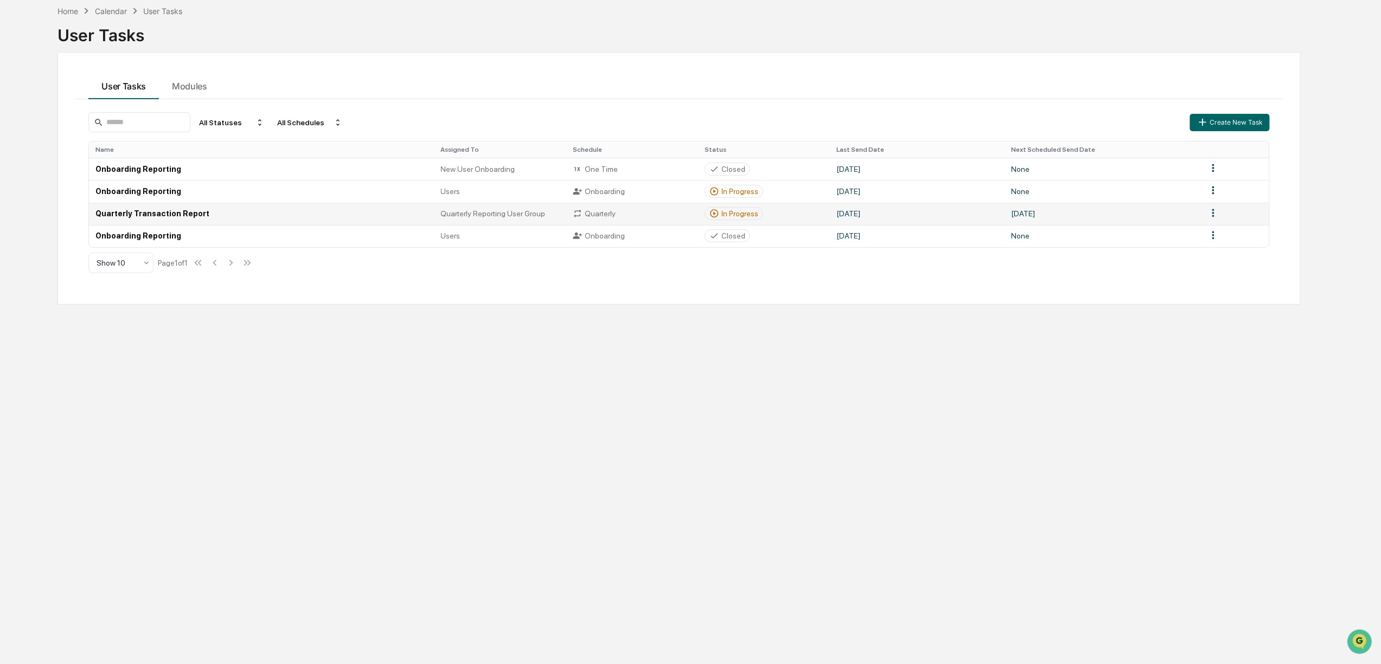
click at [741, 215] on div "In Progress" at bounding box center [739, 213] width 37 height 9
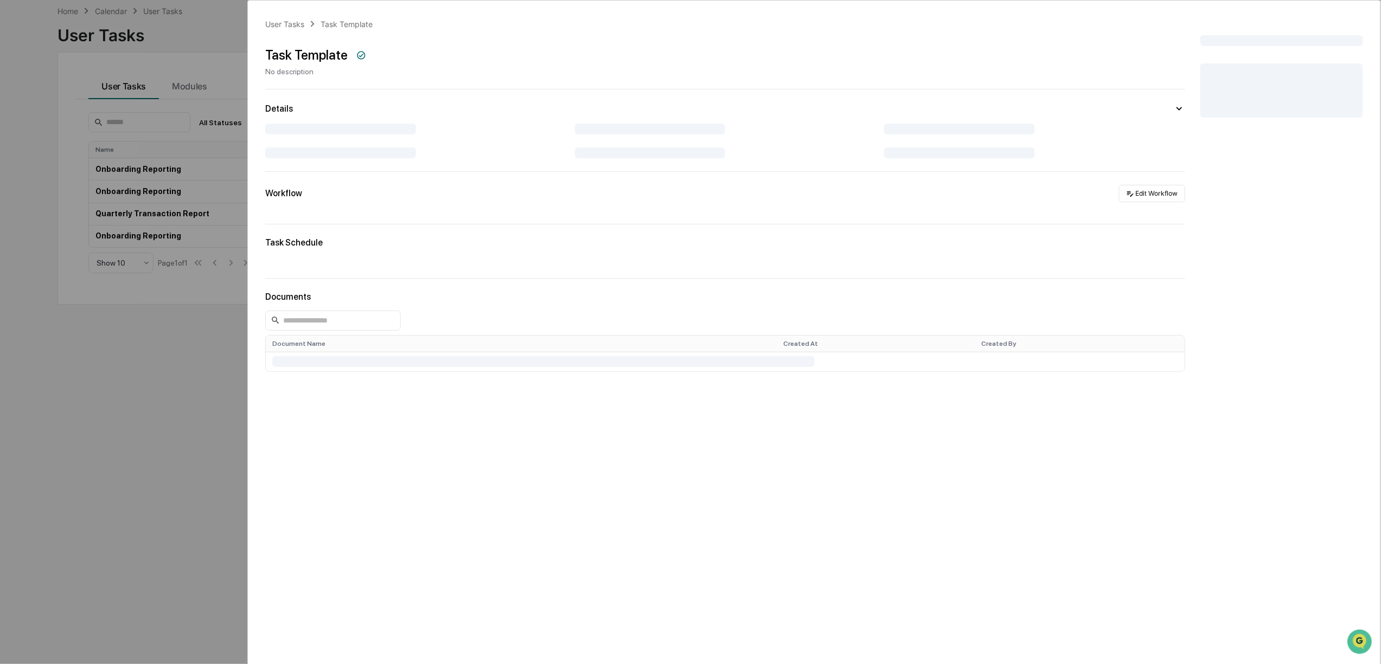
click at [140, 402] on div "User Tasks Task Template Task Template No description Details Workflow Edit Wor…" at bounding box center [690, 332] width 1381 height 664
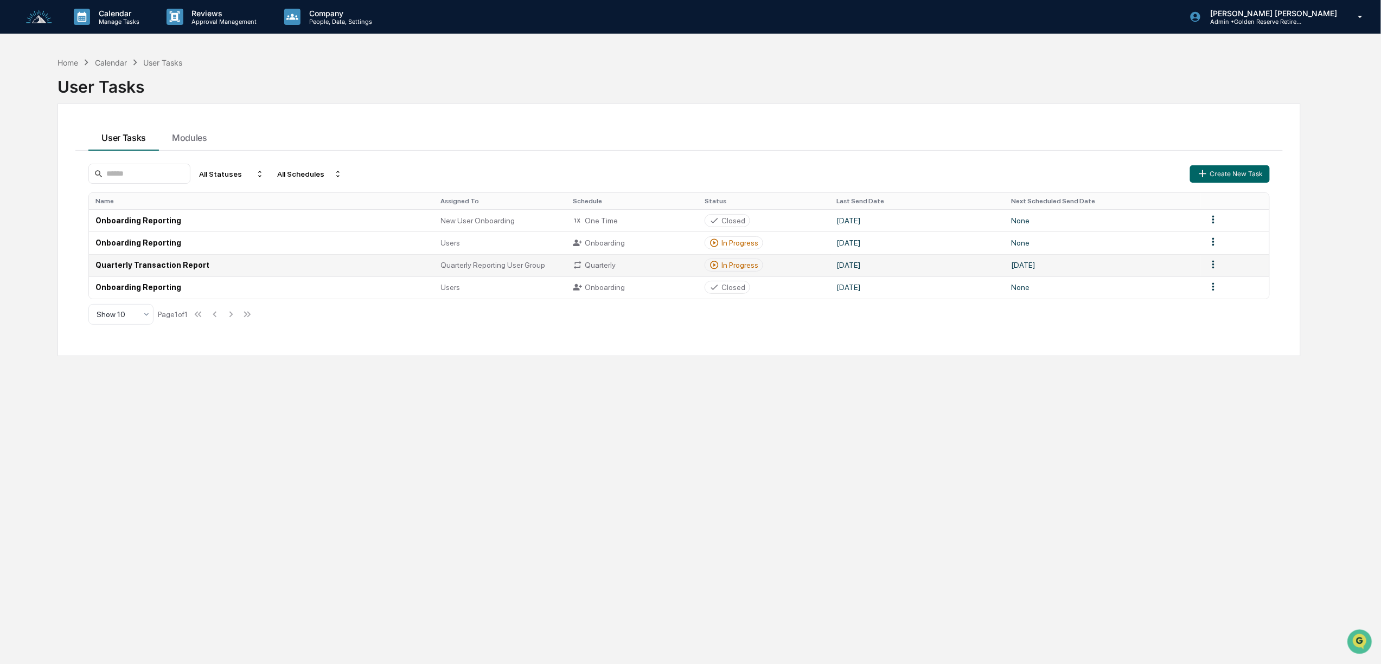
click at [167, 268] on td "Quarterly Transaction Report" at bounding box center [261, 265] width 345 height 22
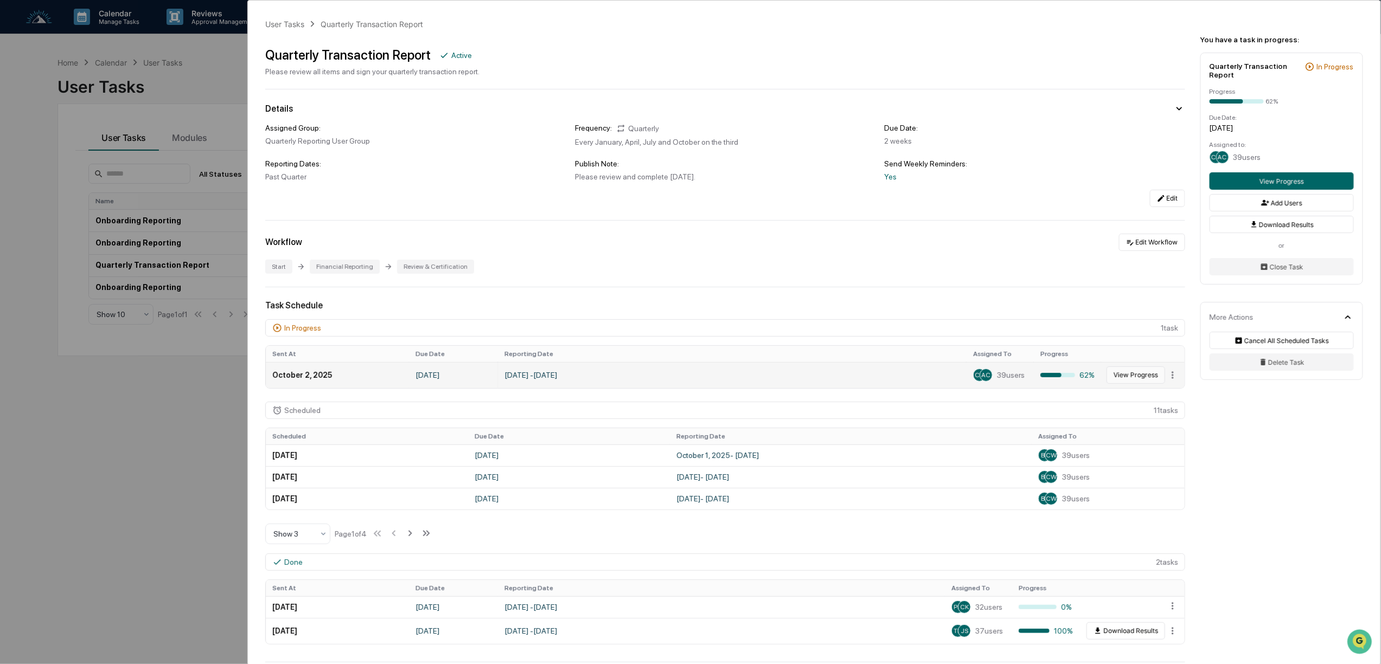
click at [1137, 380] on button "View Progress" at bounding box center [1135, 375] width 59 height 17
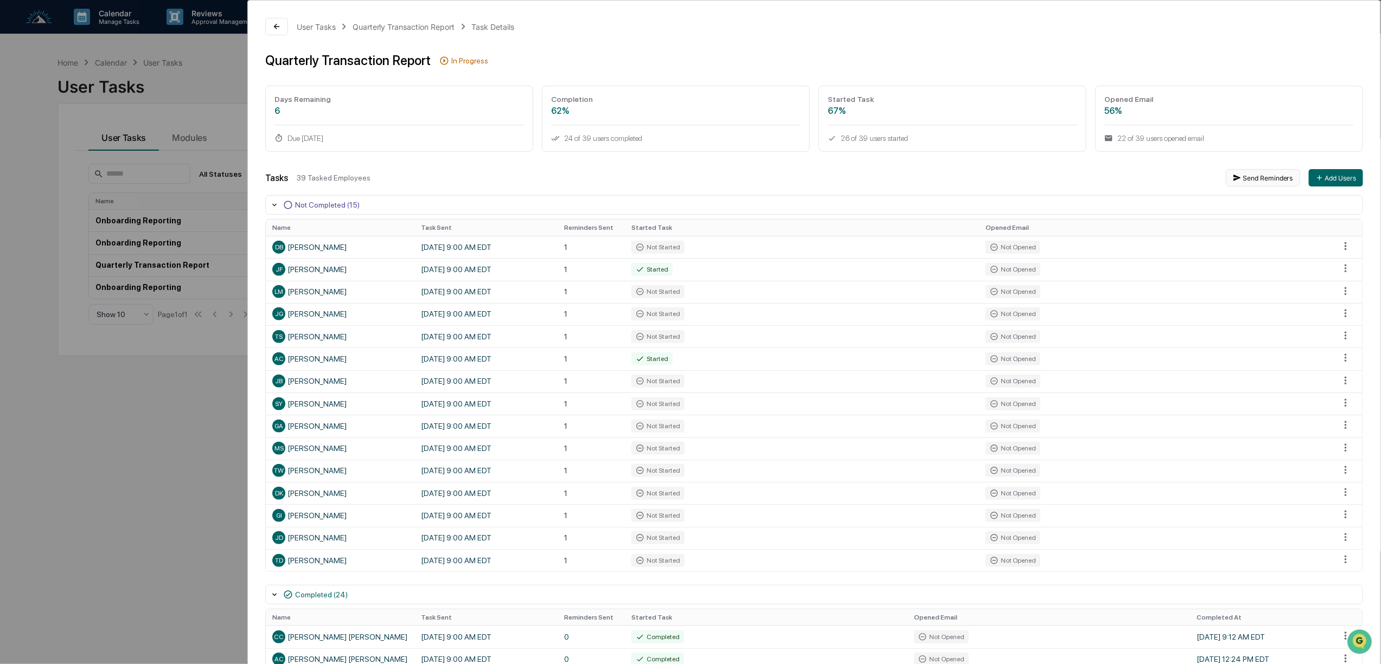
click at [1250, 178] on button "Send Reminders" at bounding box center [1263, 177] width 74 height 17
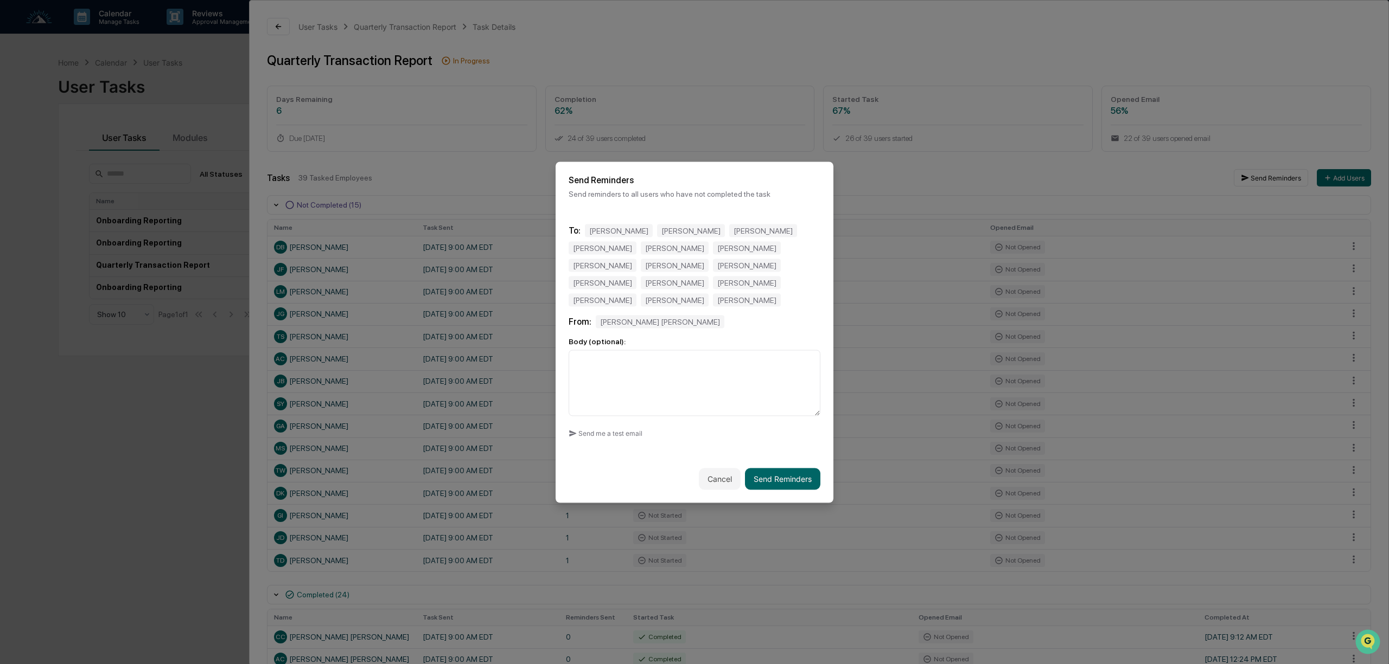
click at [713, 272] on div "[PERSON_NAME]" at bounding box center [747, 265] width 68 height 13
click at [593, 352] on textarea at bounding box center [694, 383] width 252 height 66
type textarea "**********"
click at [706, 469] on button "Cancel" at bounding box center [720, 479] width 42 height 22
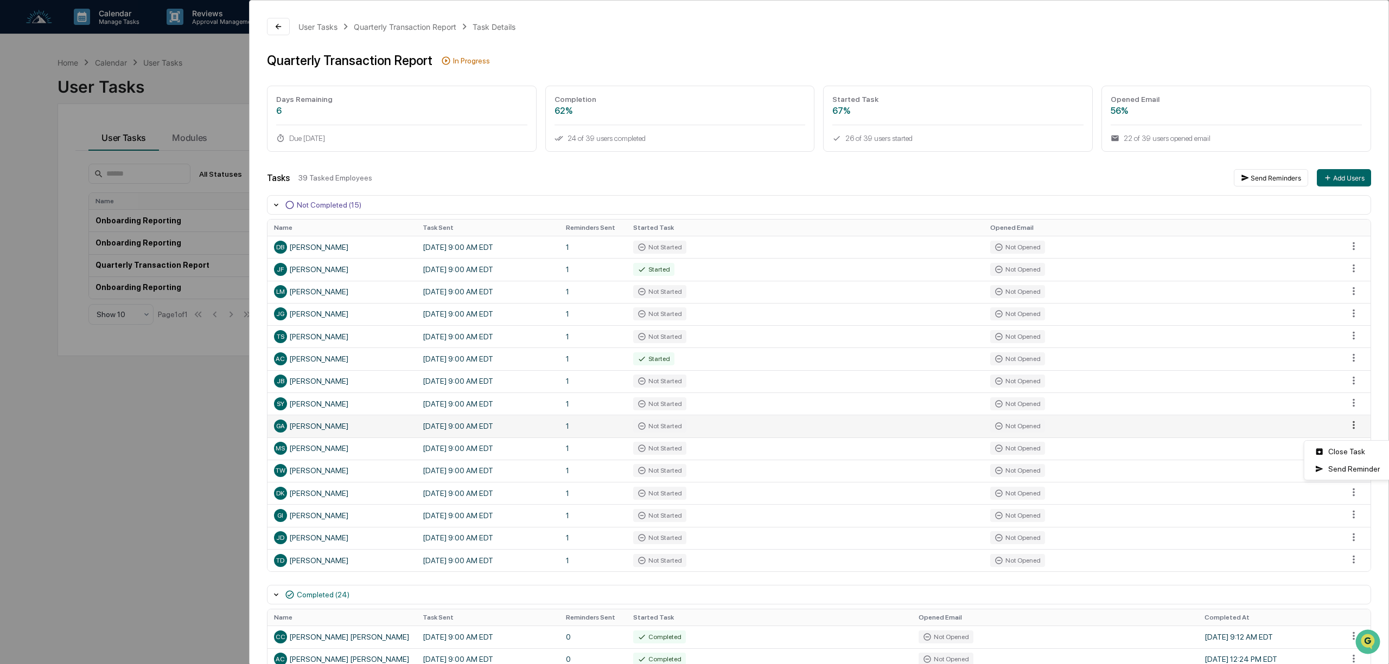
click at [1340, 430] on html "Calendar Manage Tasks Reviews Approval Management Company People, Data, Setting…" at bounding box center [694, 332] width 1389 height 664
click at [1348, 450] on div "Close Task" at bounding box center [1347, 451] width 82 height 17
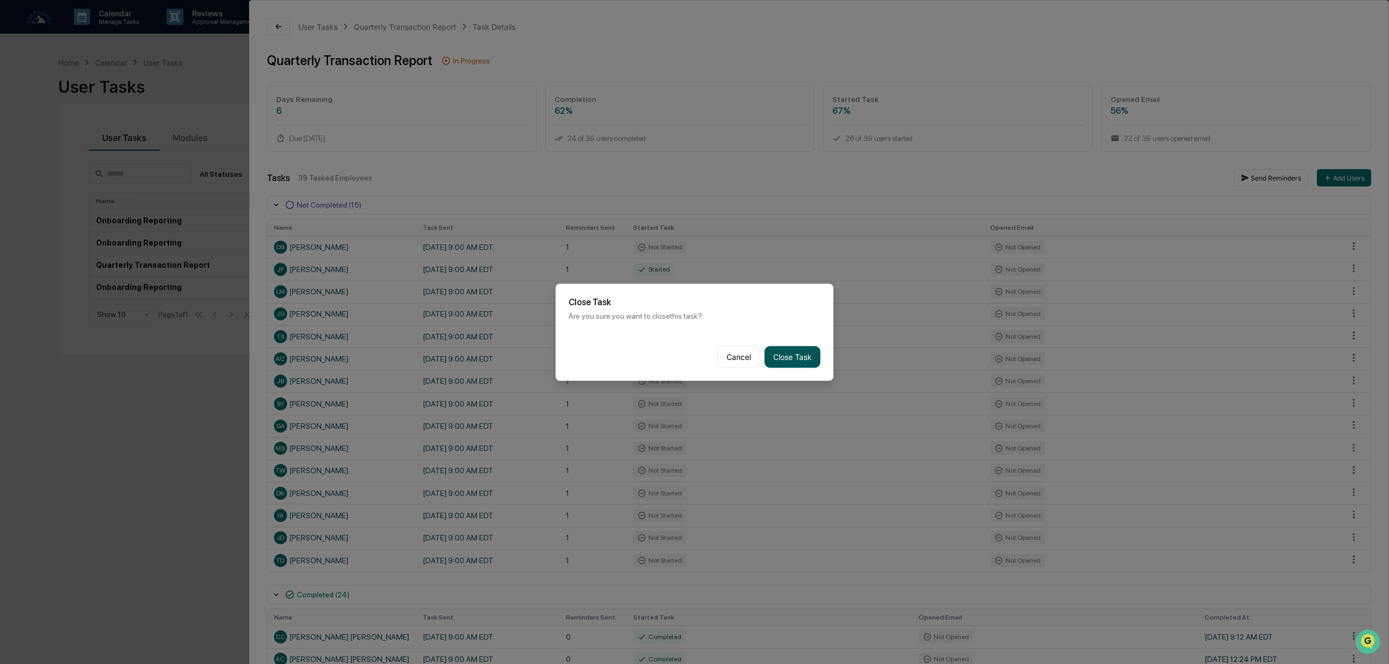
click at [779, 356] on button "Close Task" at bounding box center [792, 357] width 56 height 22
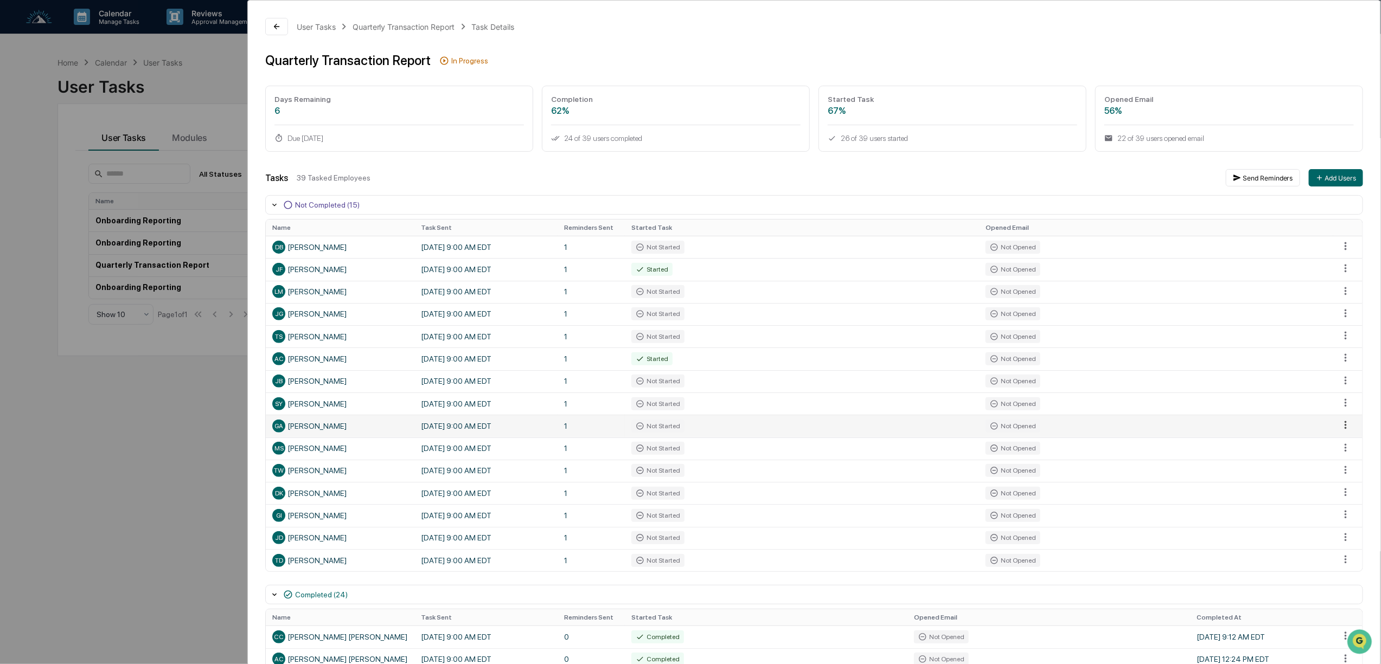
click at [1337, 432] on html "Calendar Manage Tasks Reviews Approval Management Company People, Data, Setting…" at bounding box center [690, 332] width 1381 height 664
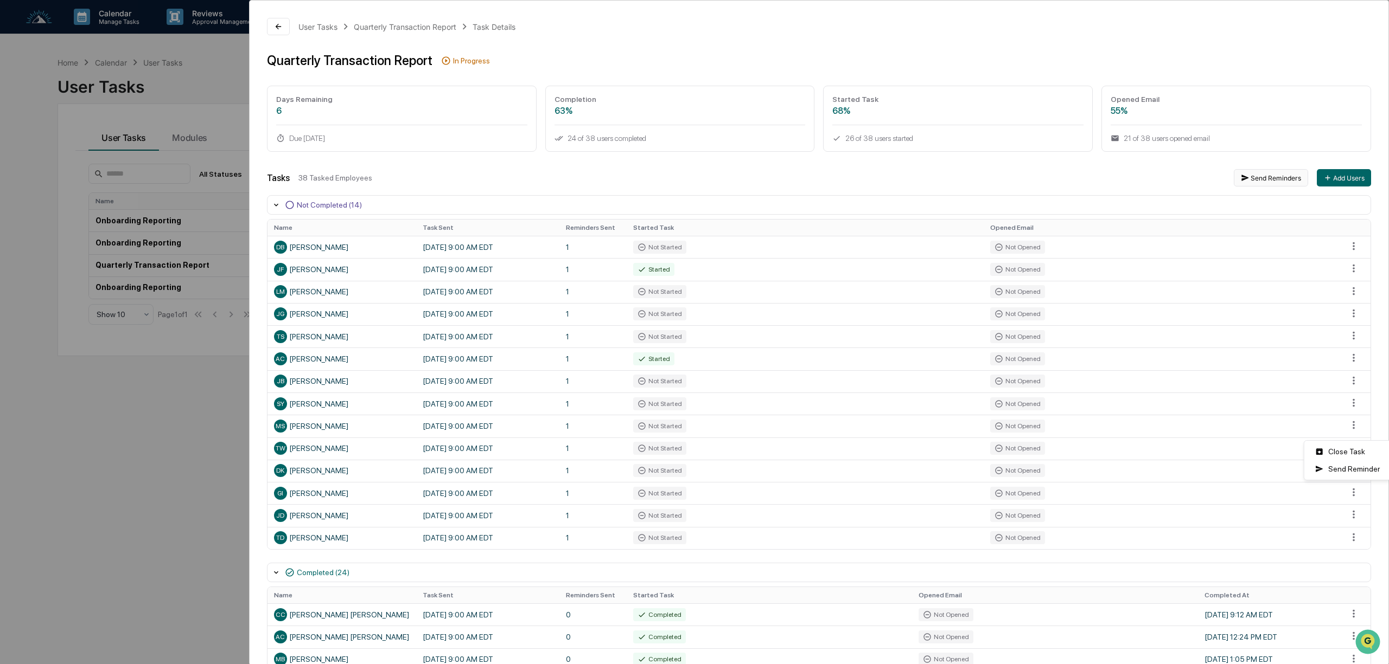
click at [1257, 185] on html "Calendar Manage Tasks Reviews Approval Management Company People, Data, Setting…" at bounding box center [694, 332] width 1389 height 664
click at [1252, 178] on button "Send Reminders" at bounding box center [1263, 177] width 74 height 17
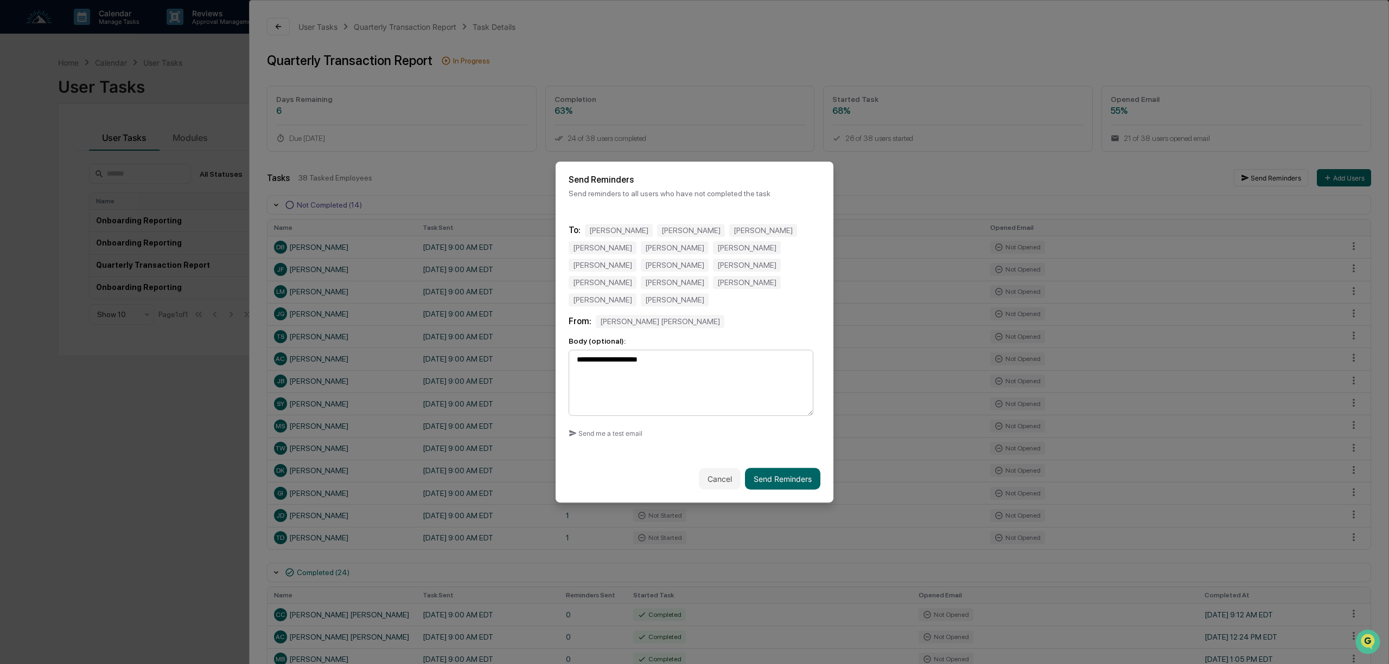
click at [691, 350] on textarea "**********" at bounding box center [690, 383] width 245 height 67
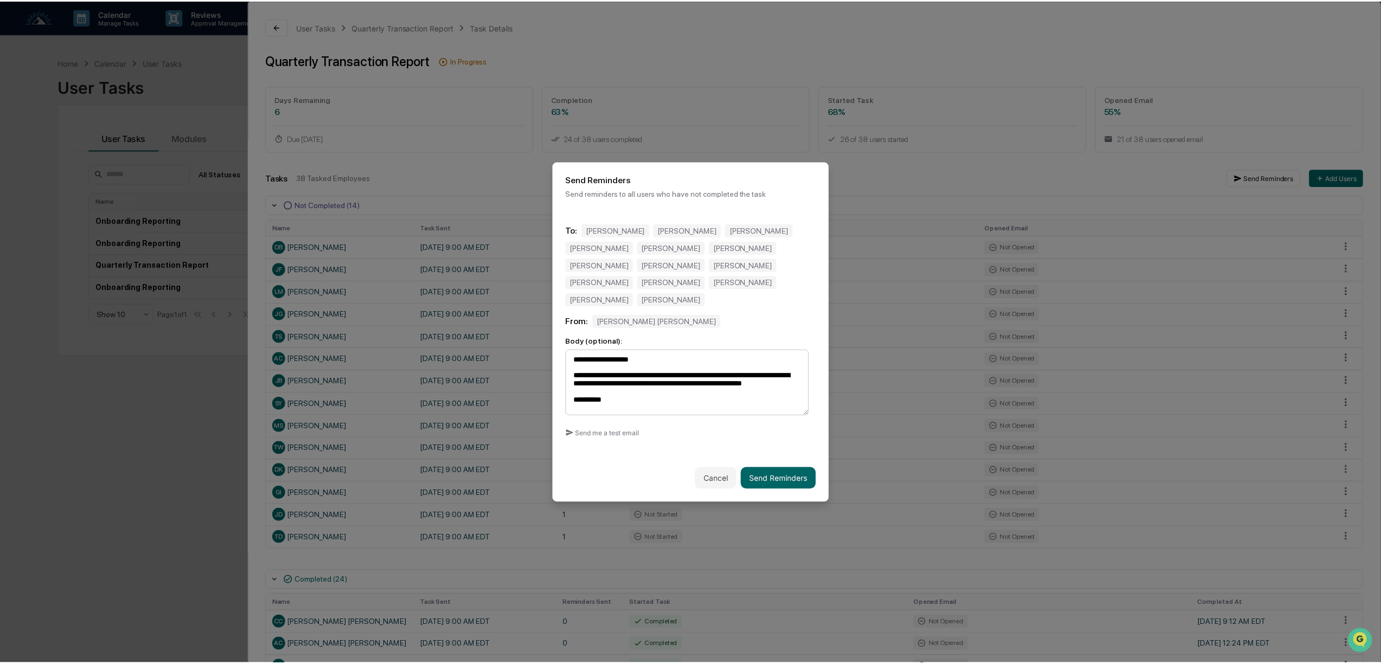
scroll to position [7, 0]
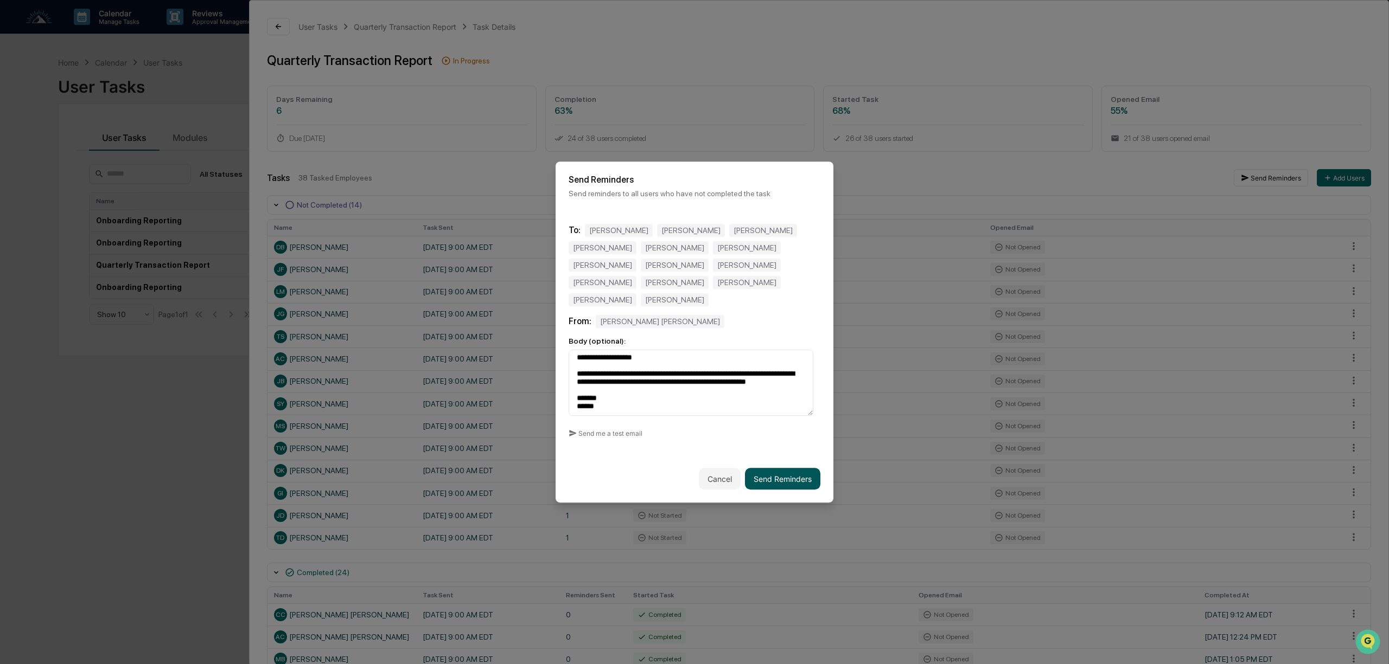
type textarea "**********"
click at [779, 470] on button "Send Reminders" at bounding box center [782, 479] width 75 height 22
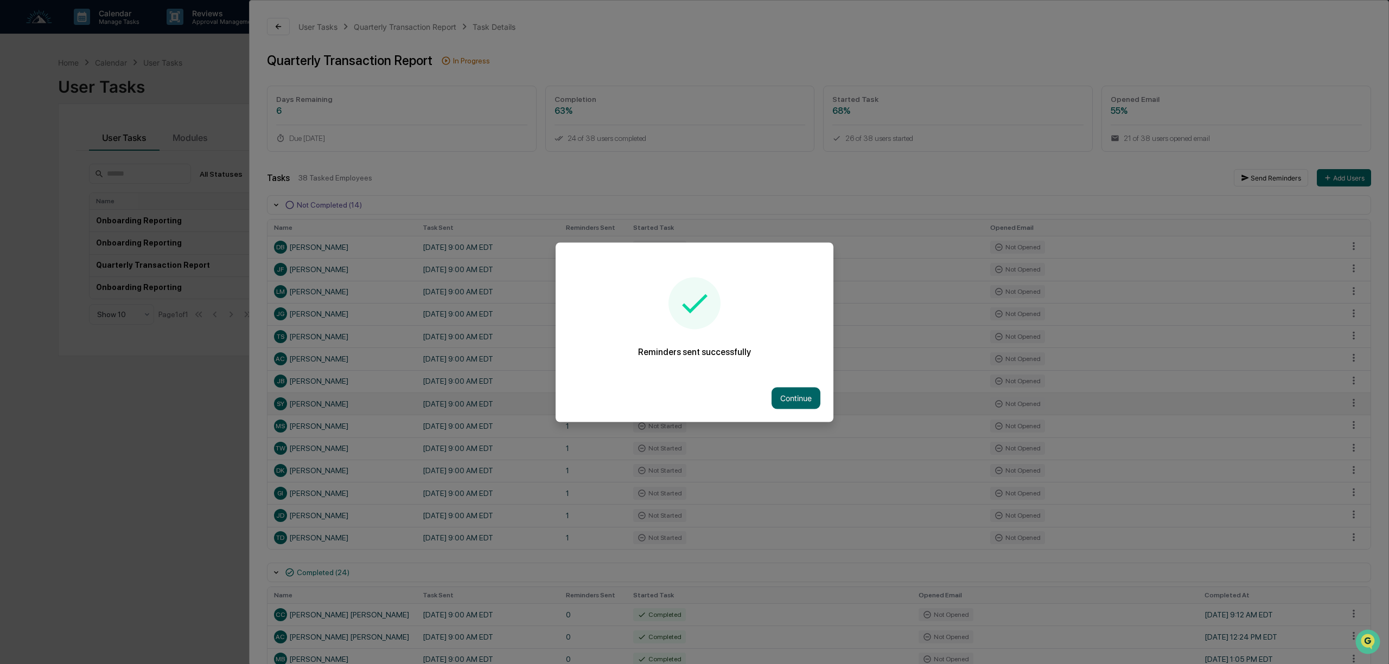
click at [793, 402] on button "Continue" at bounding box center [795, 398] width 49 height 22
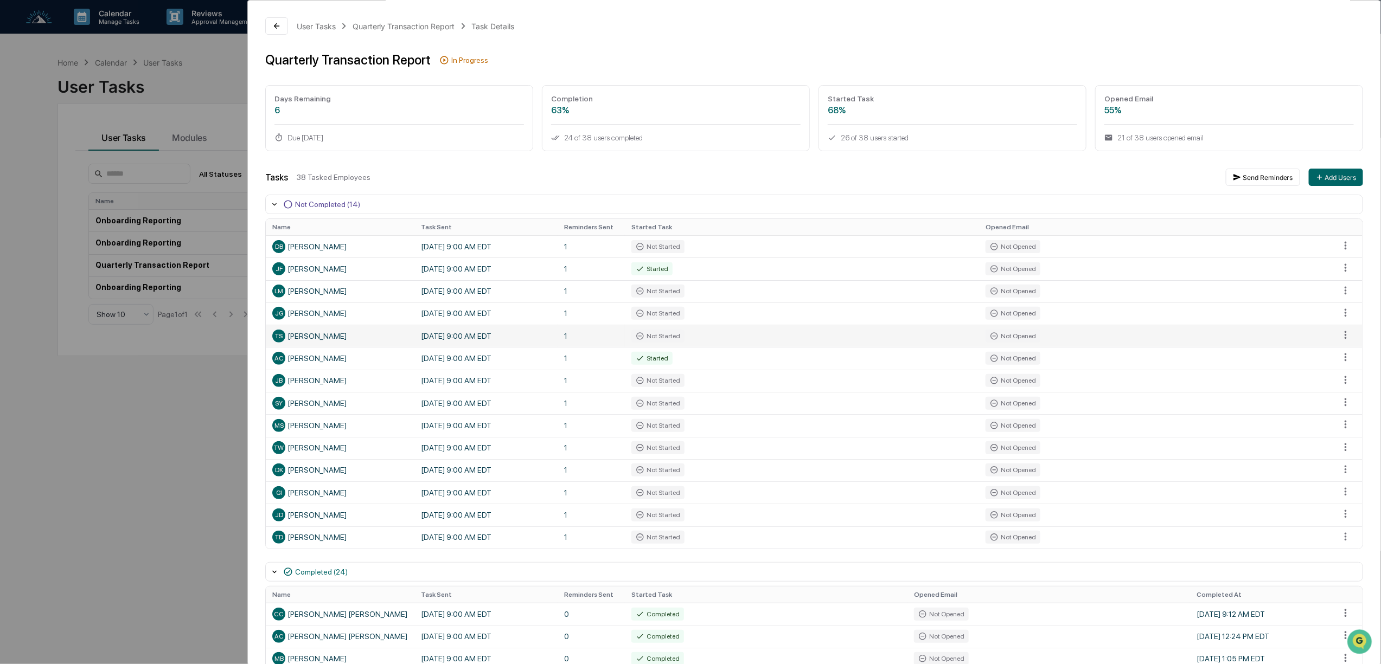
scroll to position [0, 0]
drag, startPoint x: 127, startPoint y: 471, endPoint x: 125, endPoint y: 460, distance: 11.1
click at [125, 460] on div "User Tasks Quarterly Transaction Report Task Details Quarterly Transaction Repo…" at bounding box center [690, 332] width 1381 height 664
